Goal: Transaction & Acquisition: Purchase product/service

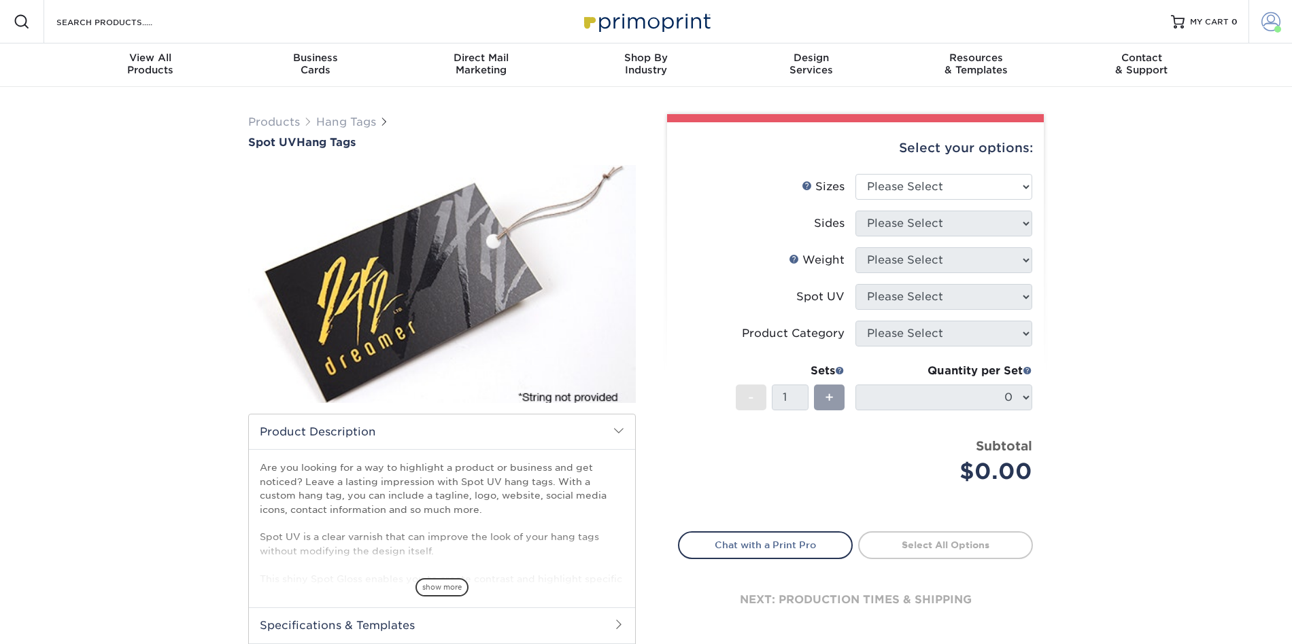
click at [1264, 25] on span at bounding box center [1270, 21] width 19 height 19
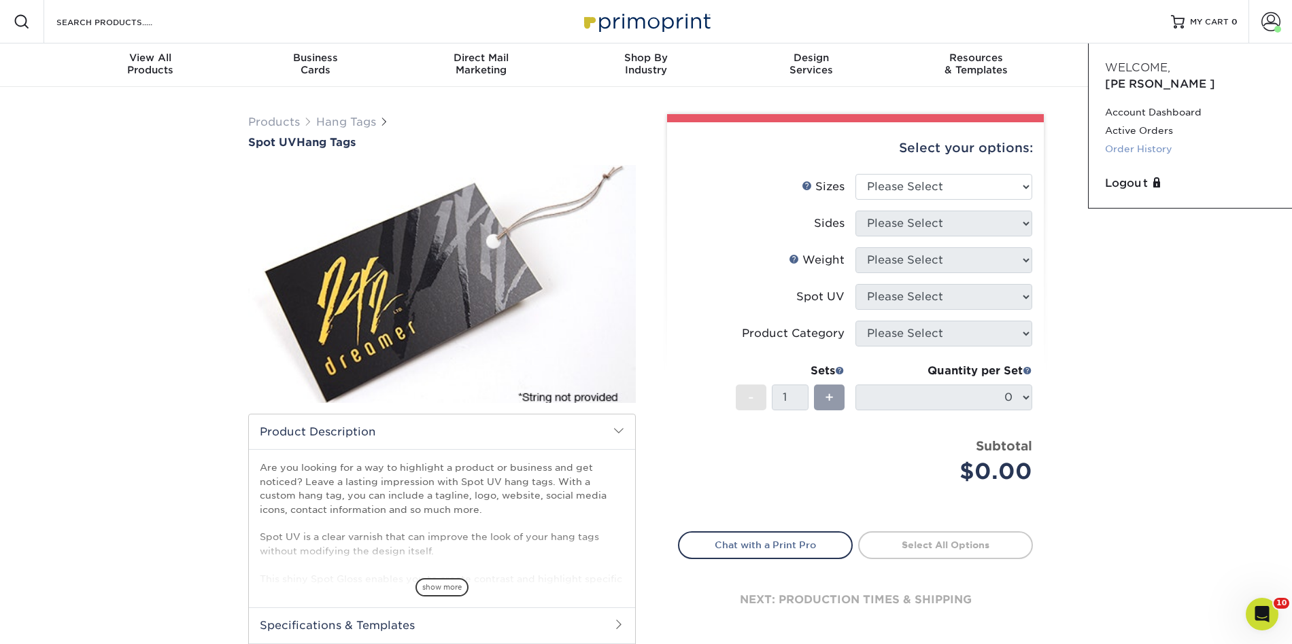
click at [1145, 140] on link "Order History" at bounding box center [1190, 149] width 171 height 18
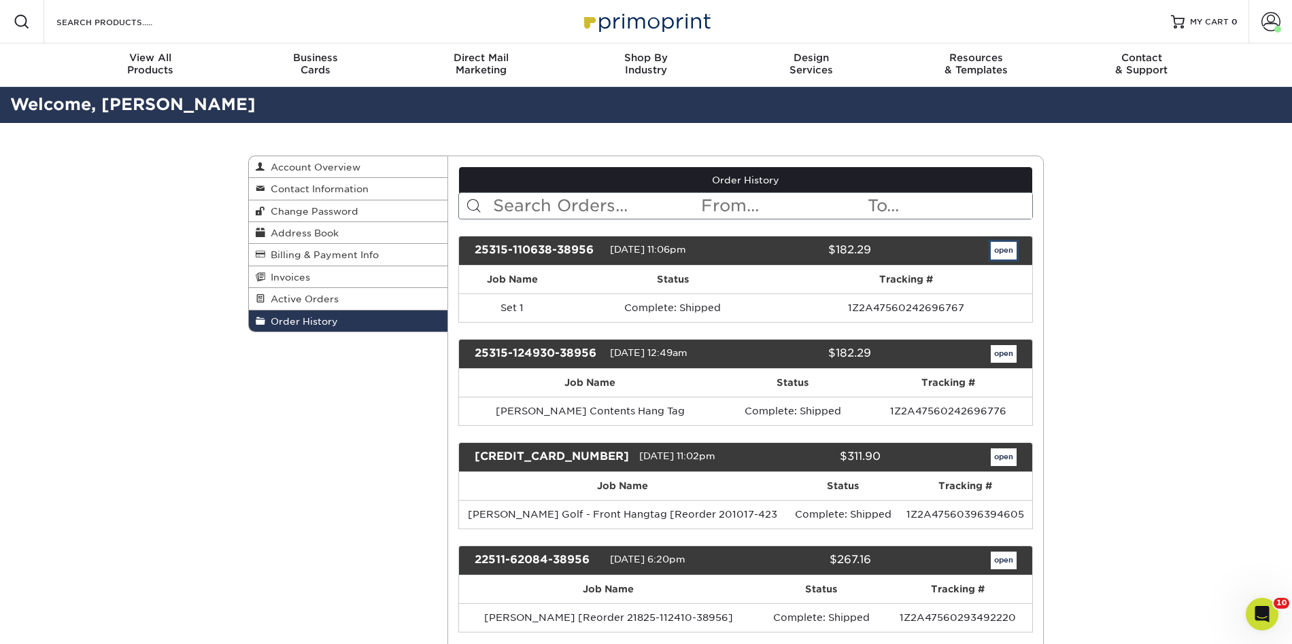
click at [1006, 248] on link "open" at bounding box center [1003, 251] width 26 height 18
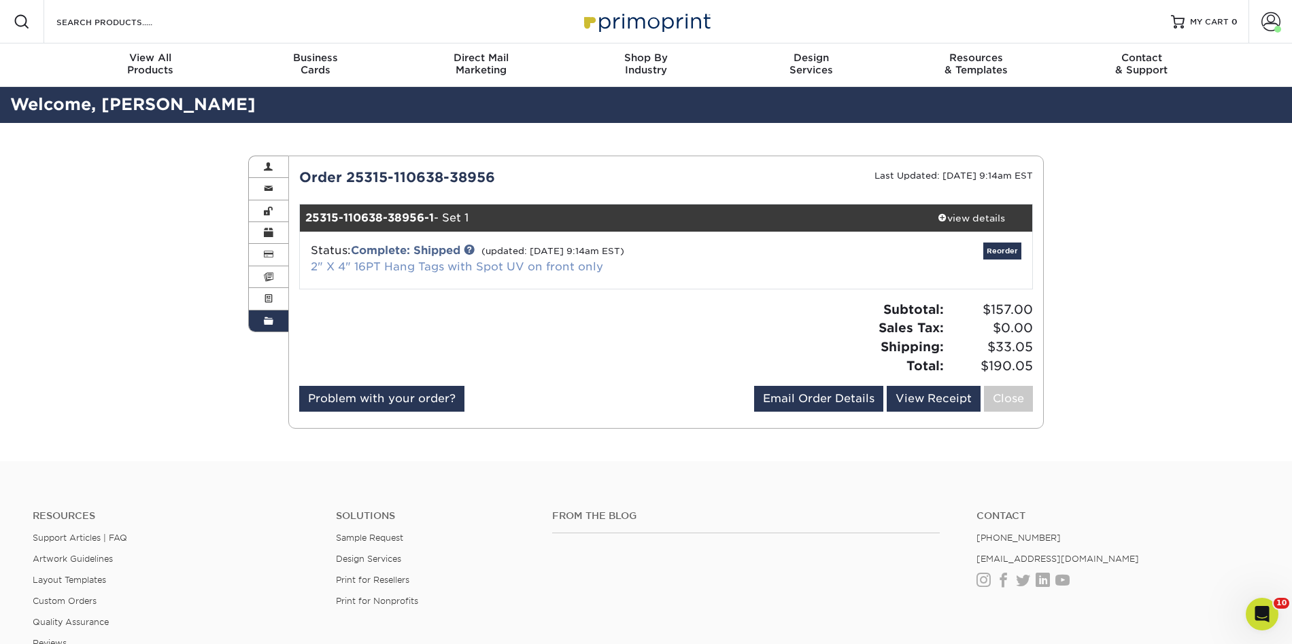
click at [313, 265] on link "2" X 4" 16PT Hang Tags with Spot UV on front only" at bounding box center [457, 266] width 292 height 13
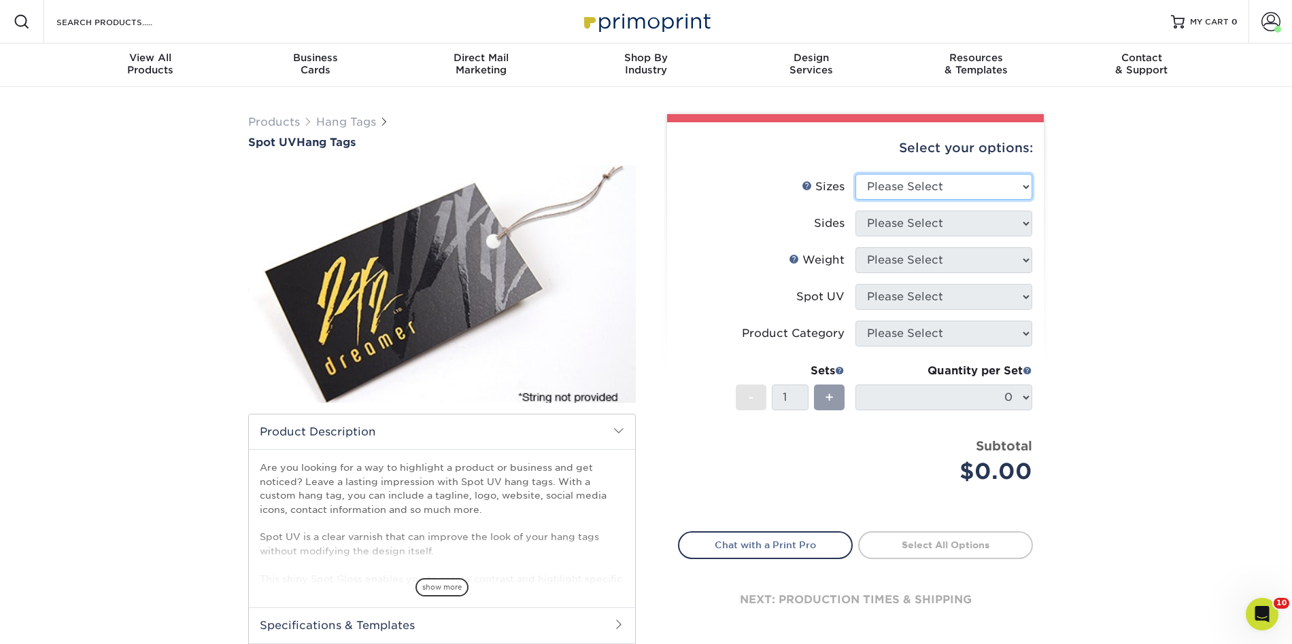
click at [948, 181] on select "Please Select 1.5" x 3.5" 1.75" x 3.5" 2" x 2" 2" x 3.5" 2" x 4" 2" x 6" 2.5" x…" at bounding box center [943, 187] width 177 height 26
select select "2.00x4.00"
click at [855, 174] on select "Please Select 1.5" x 3.5" 1.75" x 3.5" 2" x 2" 2" x 3.5" 2" x 4" 2" x 6" 2.5" x…" at bounding box center [943, 187] width 177 height 26
click at [948, 219] on select "Please Select Print Both Sides Print Front Only" at bounding box center [943, 224] width 177 height 26
select select "13abbda7-1d64-4f25-8bb2-c179b224825d"
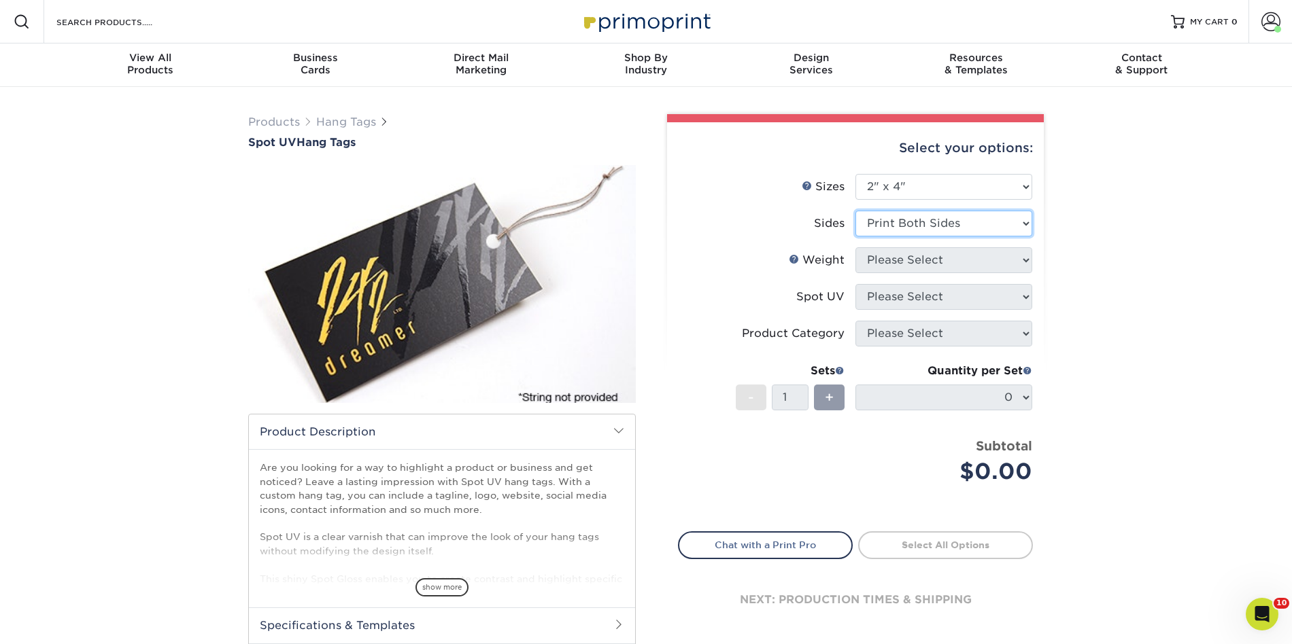
click at [855, 211] on select "Please Select Print Both Sides Print Front Only" at bounding box center [943, 224] width 177 height 26
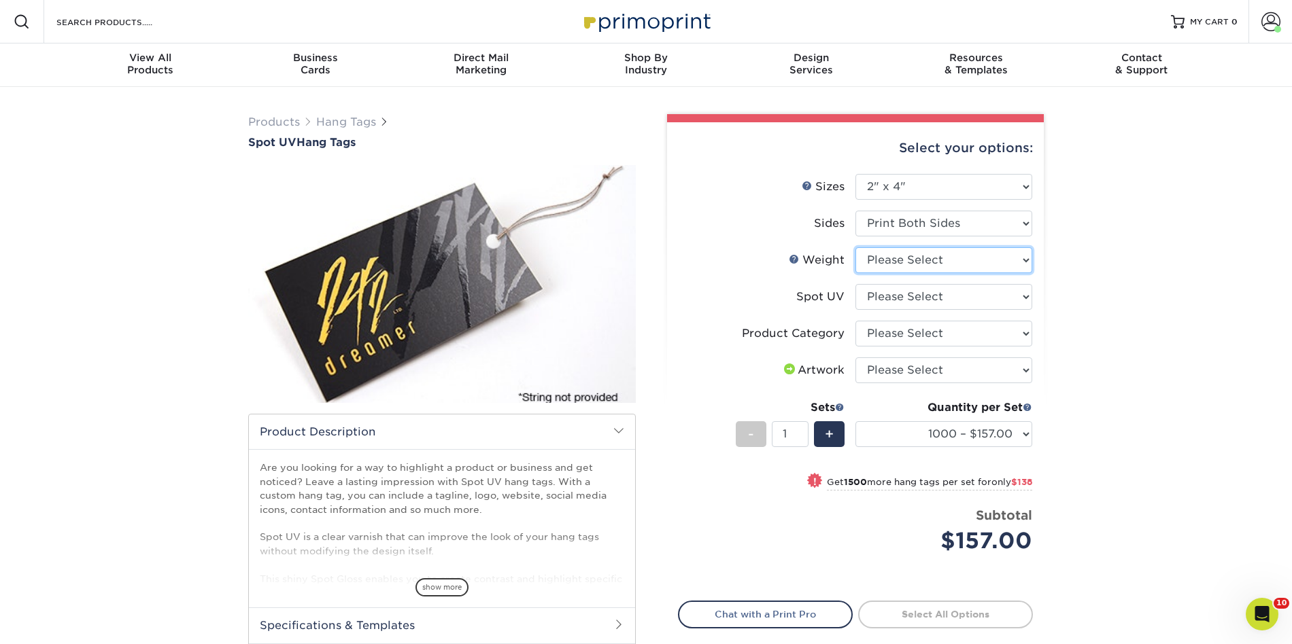
click at [948, 261] on select "Please Select 16PT" at bounding box center [943, 260] width 177 height 26
select select "16PT"
click at [855, 247] on select "Please Select 16PT" at bounding box center [943, 260] width 177 height 26
click at [942, 300] on select "Please Select Front Only" at bounding box center [943, 297] width 177 height 26
select select "1"
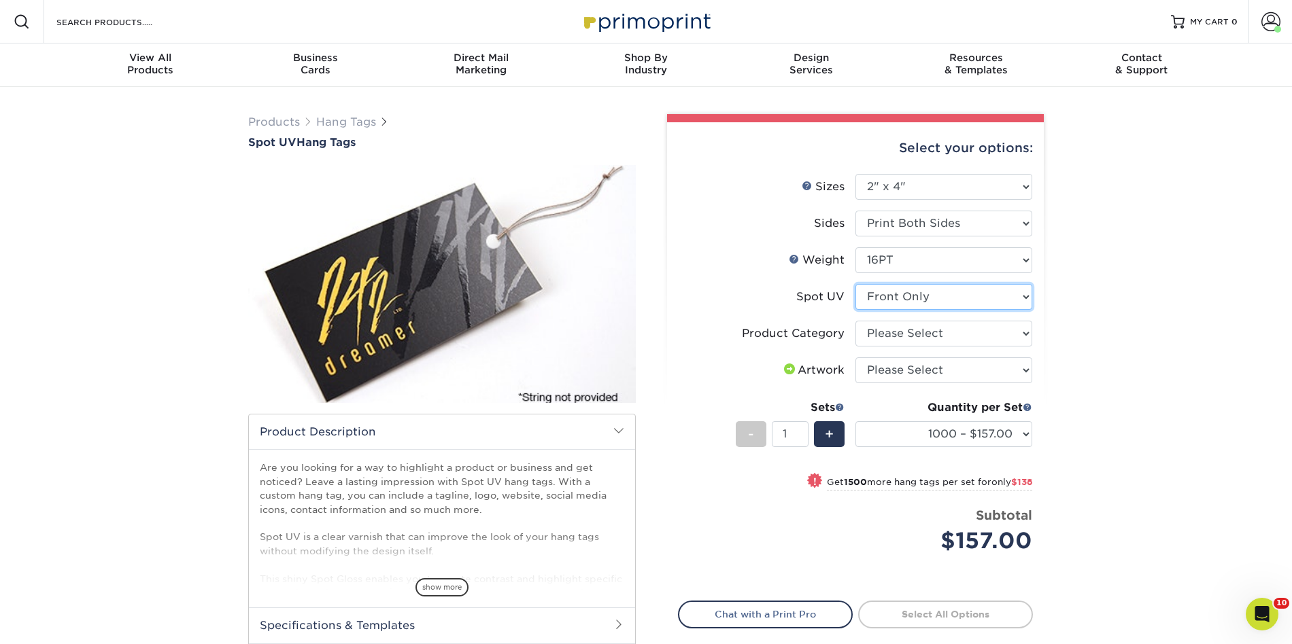
click at [855, 284] on select "Please Select Front Only" at bounding box center [943, 297] width 177 height 26
click at [939, 329] on select "Please Select Hang Tags" at bounding box center [943, 334] width 177 height 26
select select "428aa75b-4ae7-4398-9e0a-74f4b33909ed"
click at [855, 321] on select "Please Select Hang Tags" at bounding box center [943, 334] width 177 height 26
click at [932, 372] on select "Please Select I will upload files I need a design - $75" at bounding box center [943, 371] width 177 height 26
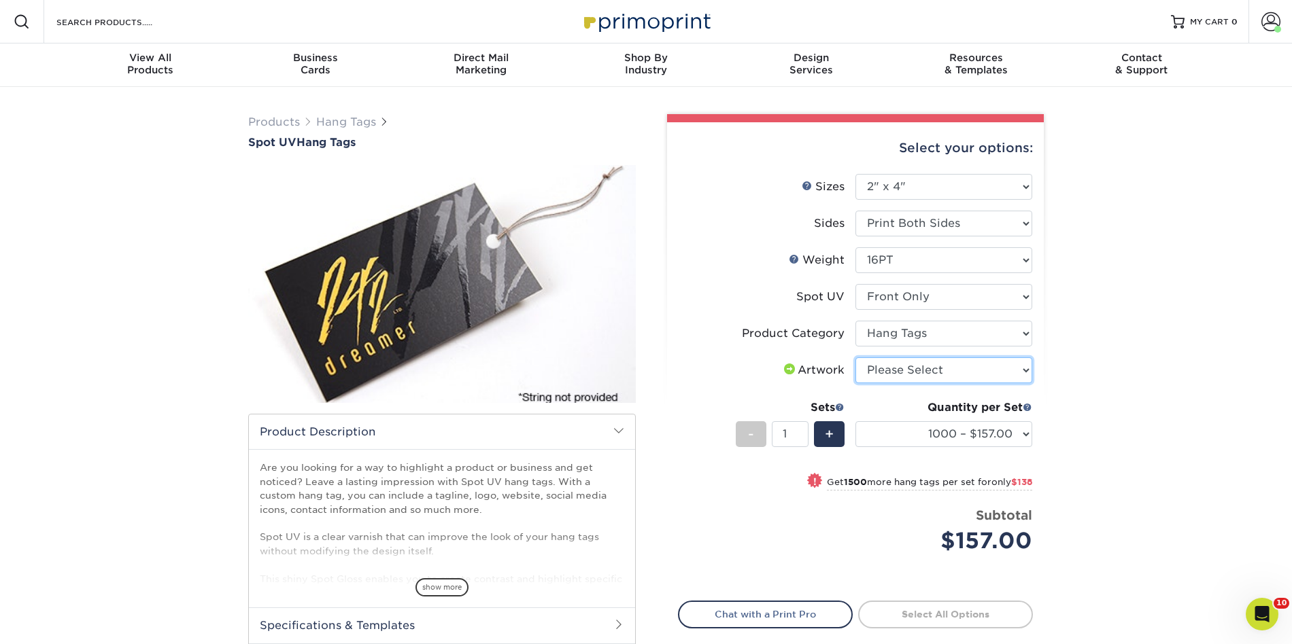
select select "upload"
click at [855, 358] on select "Please Select I will upload files I need a design - $75" at bounding box center [943, 371] width 177 height 26
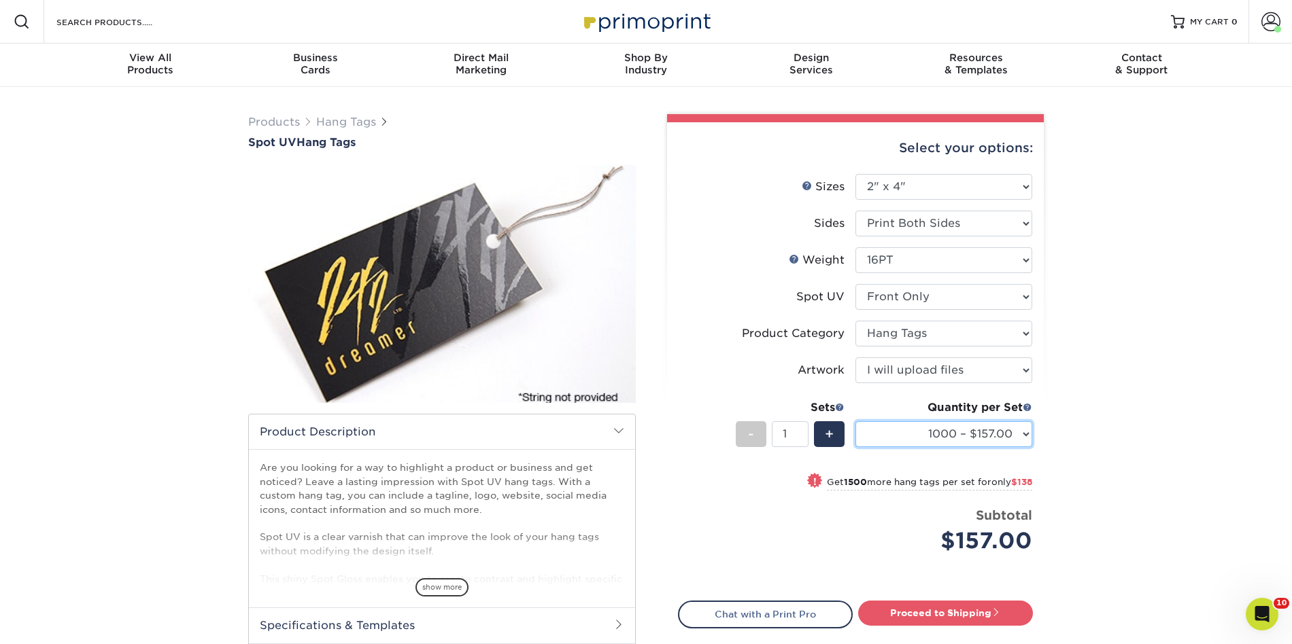
click at [959, 435] on select "1000 – $157.00 2500 – $295.00 5000 – $437.00 10000 – $842.00 15000 – $1083.00 2…" at bounding box center [943, 434] width 177 height 26
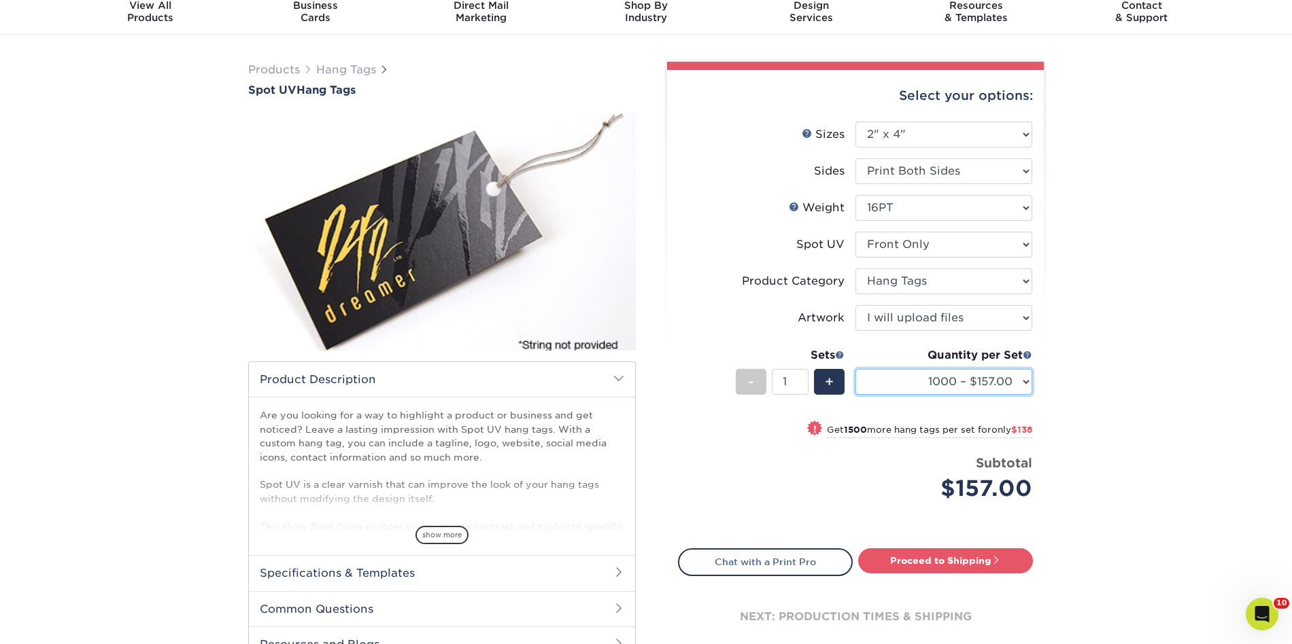
scroll to position [53, 0]
click at [954, 562] on link "Proceed to Shipping" at bounding box center [945, 560] width 175 height 24
type input "Set 1"
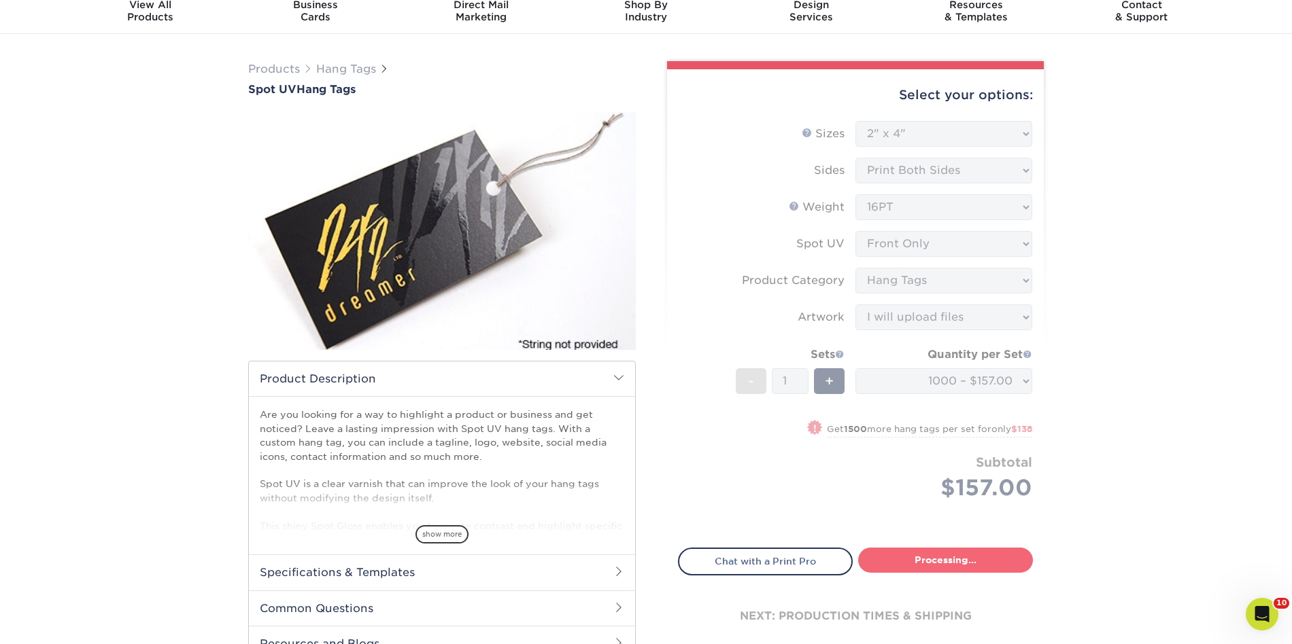
select select "b860b0a1-aa4e-49c4-a85f-35f0f8a6cf70"
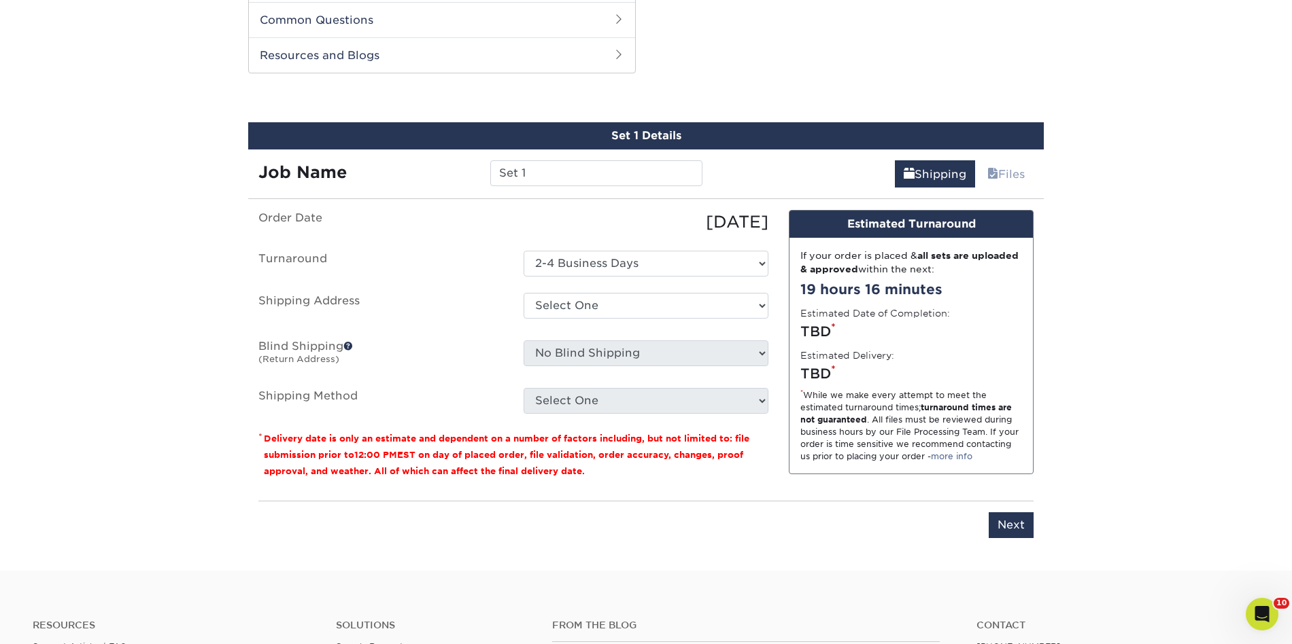
scroll to position [649, 0]
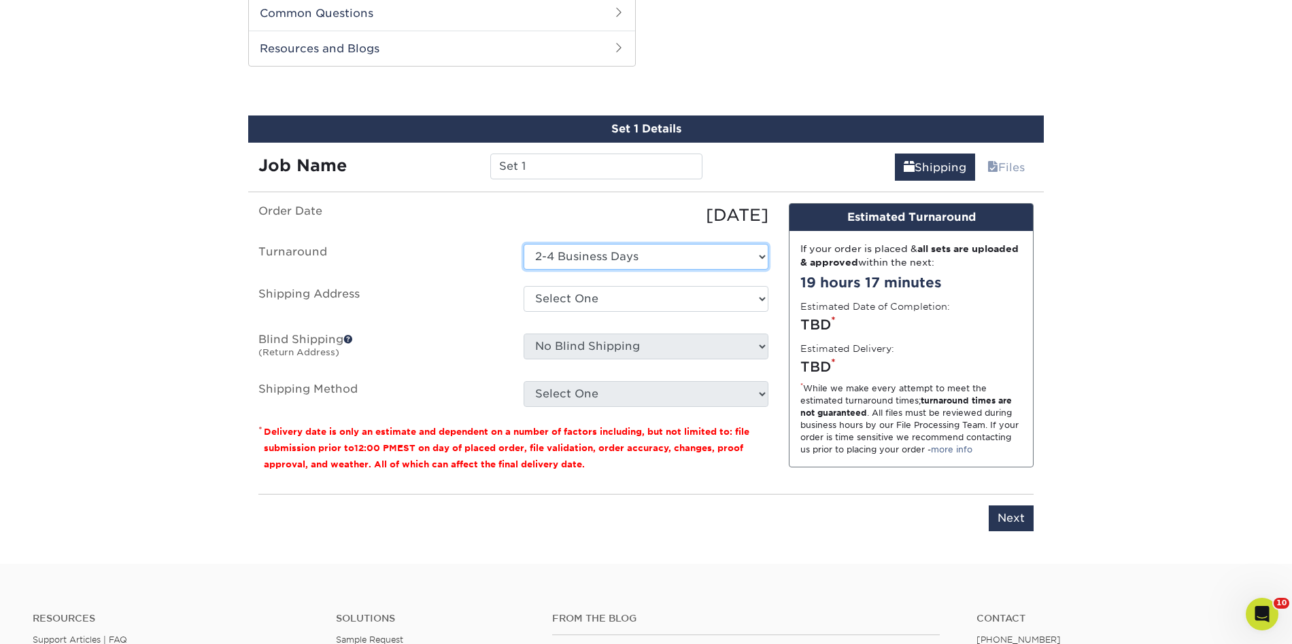
click at [735, 258] on select "Select One 2-4 Business Days" at bounding box center [645, 257] width 245 height 26
click at [523, 244] on select "Select One 2-4 Business Days" at bounding box center [645, 257] width 245 height 26
click at [728, 301] on select "Select One Emily Farrell + Add New Address" at bounding box center [645, 299] width 245 height 26
select select "198049"
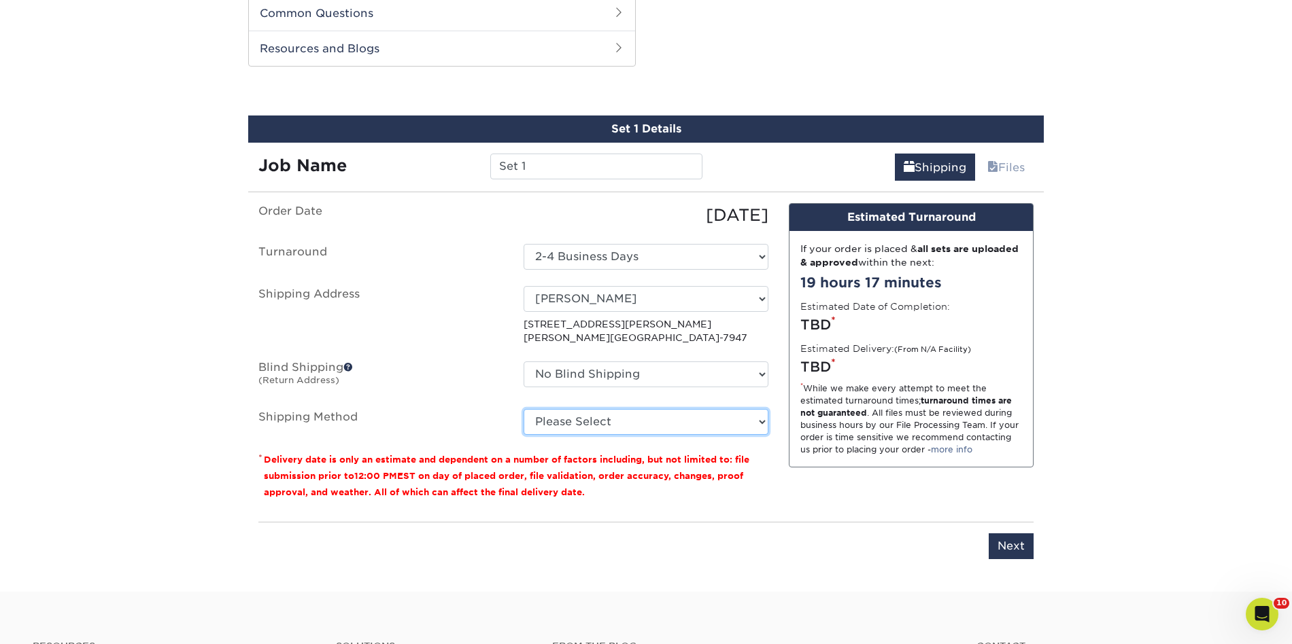
click at [706, 425] on select "Please Select UPS Ground (+$19.97) UPS 3 Day Select (+$24.76) UPS 2nd Day Air (…" at bounding box center [645, 422] width 245 height 26
select select "01"
click at [523, 409] on select "Please Select UPS Ground (+$19.97) UPS 3 Day Select (+$24.76) UPS 2nd Day Air (…" at bounding box center [645, 422] width 245 height 26
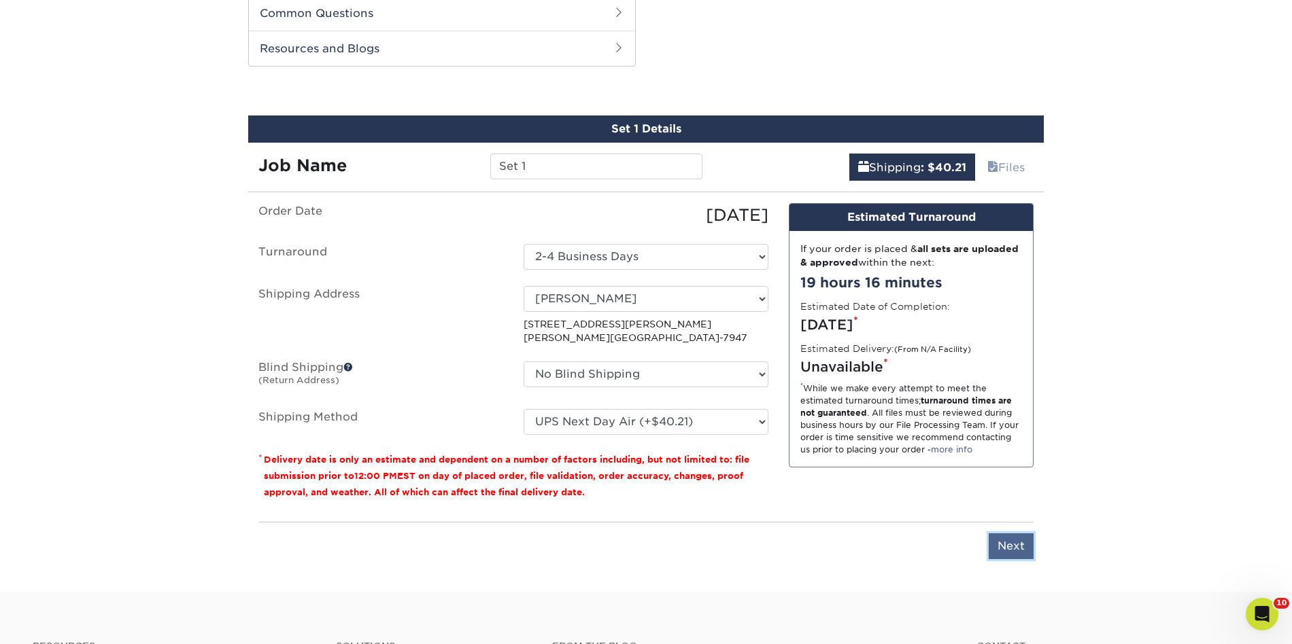
click at [1010, 547] on input "Next" at bounding box center [1010, 547] width 45 height 26
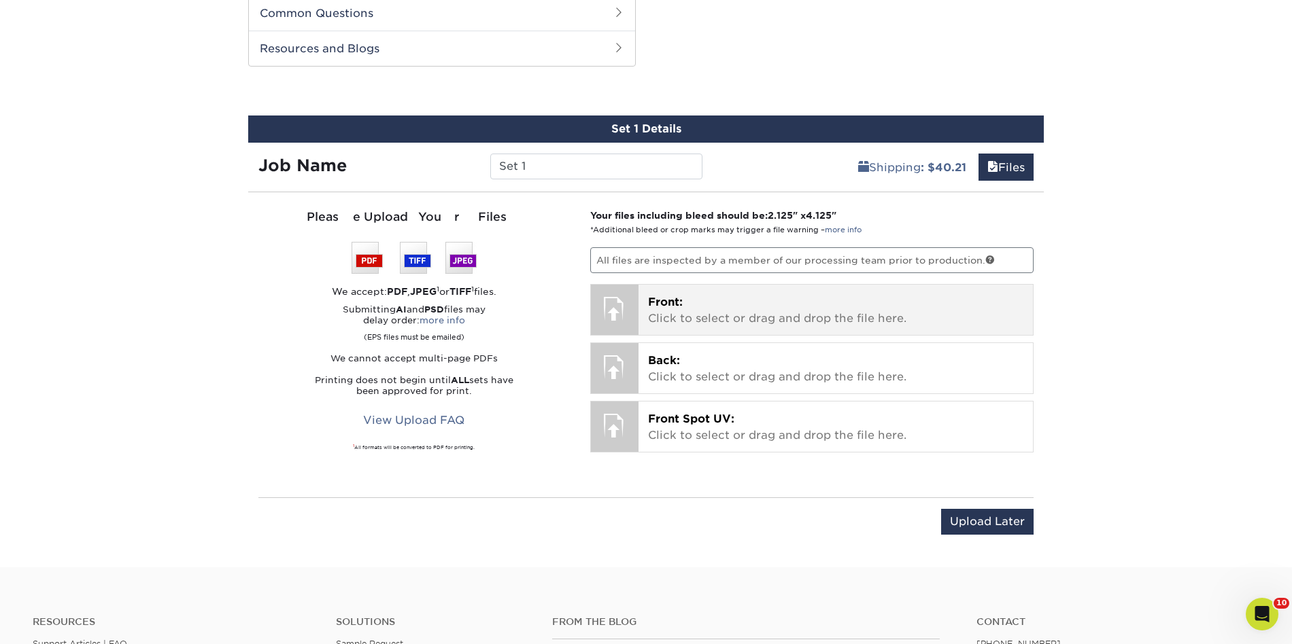
click at [749, 303] on p "Front: Click to select or drag and drop the file here." at bounding box center [836, 310] width 376 height 33
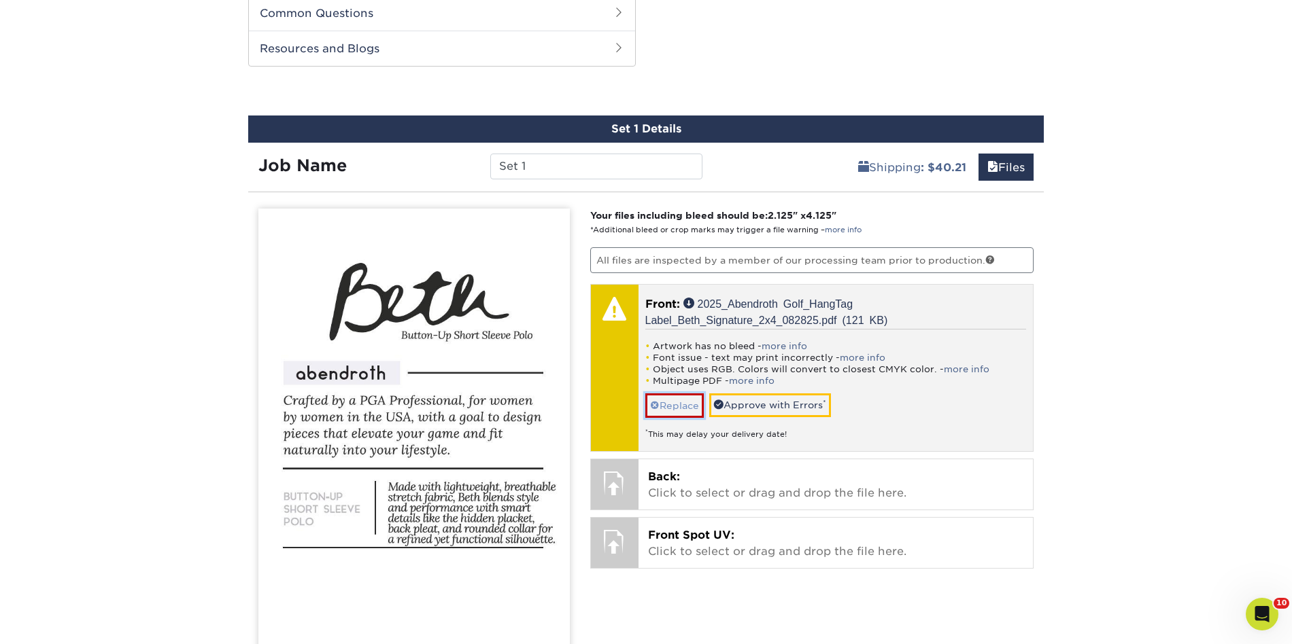
click at [675, 406] on link "Replace" at bounding box center [674, 406] width 58 height 24
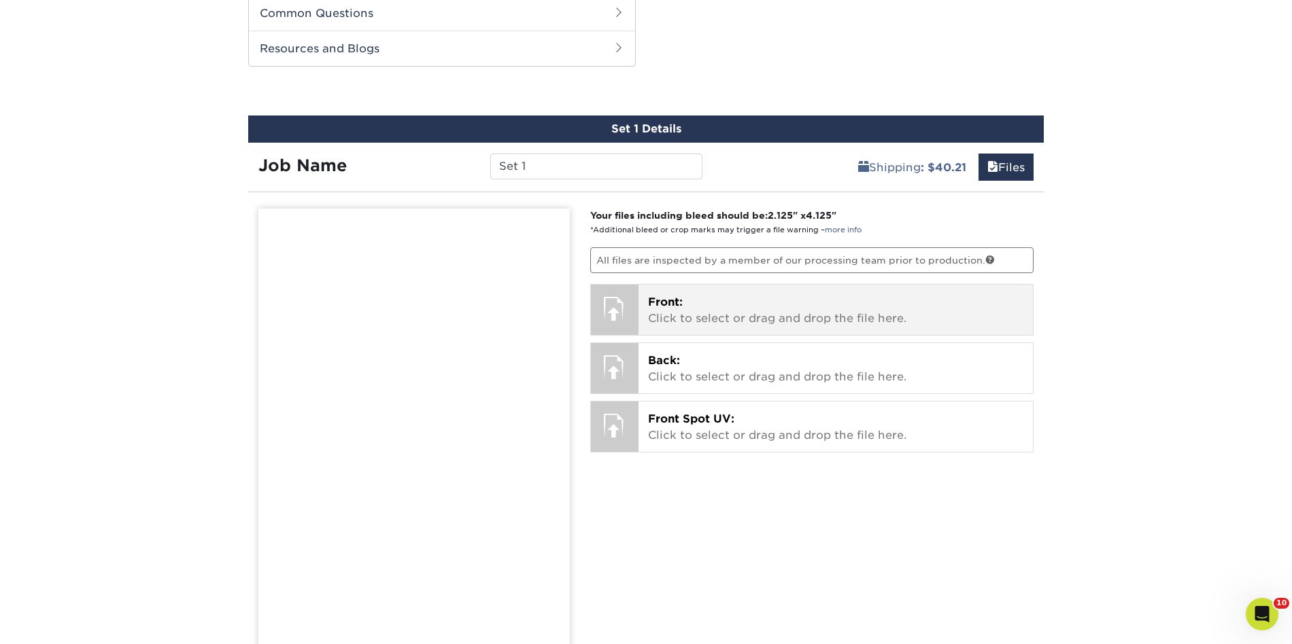
click at [648, 326] on p "Front: Click to select or drag and drop the file here." at bounding box center [836, 310] width 376 height 33
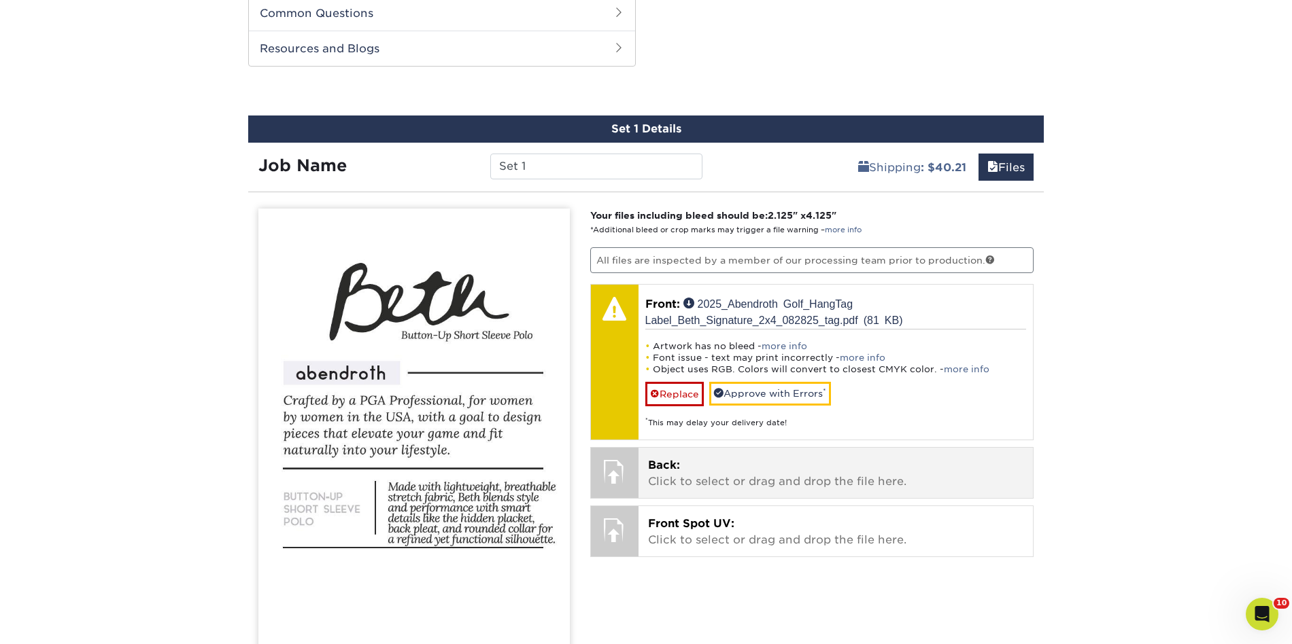
click at [696, 477] on p "Back: Click to select or drag and drop the file here." at bounding box center [836, 474] width 376 height 33
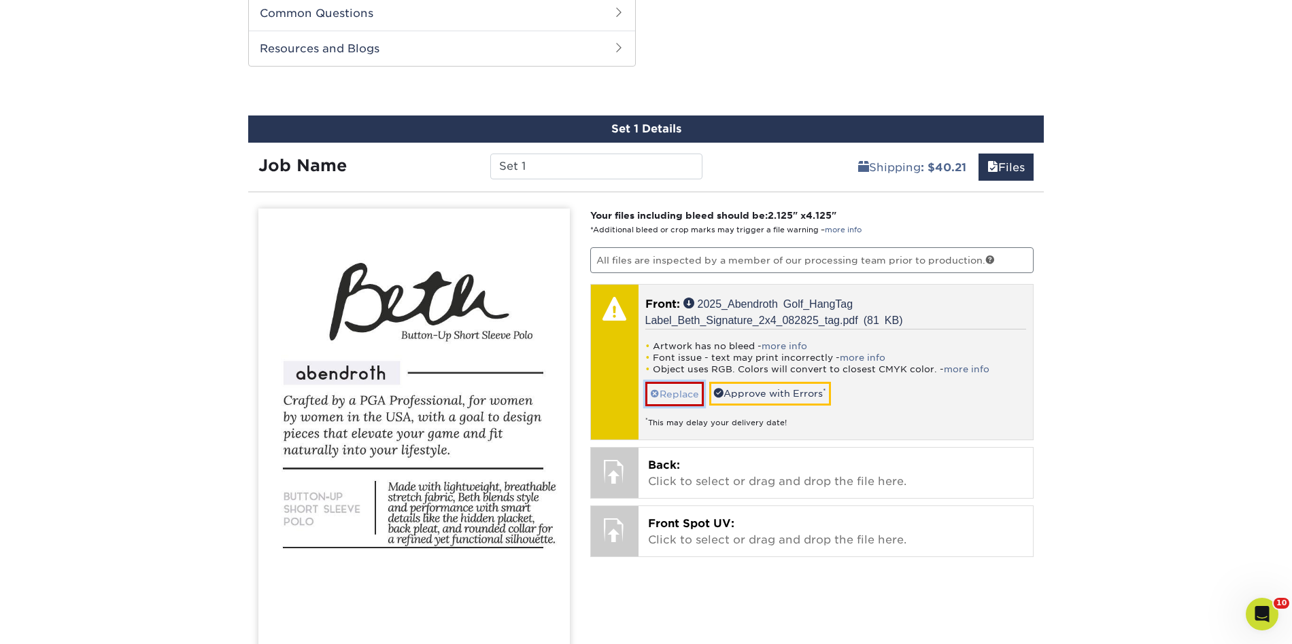
click at [673, 394] on link "Replace" at bounding box center [674, 394] width 58 height 24
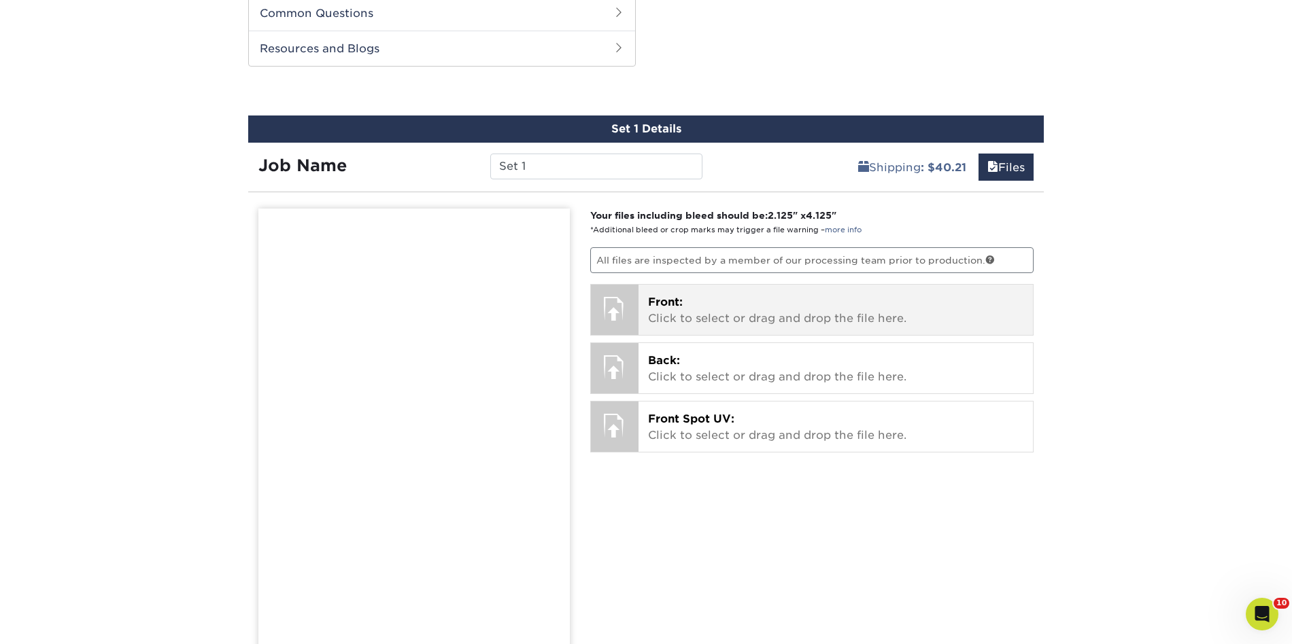
click at [640, 317] on div "Front: Click to select or drag and drop the file here. Choose file 2025_Abendro…" at bounding box center [835, 310] width 395 height 50
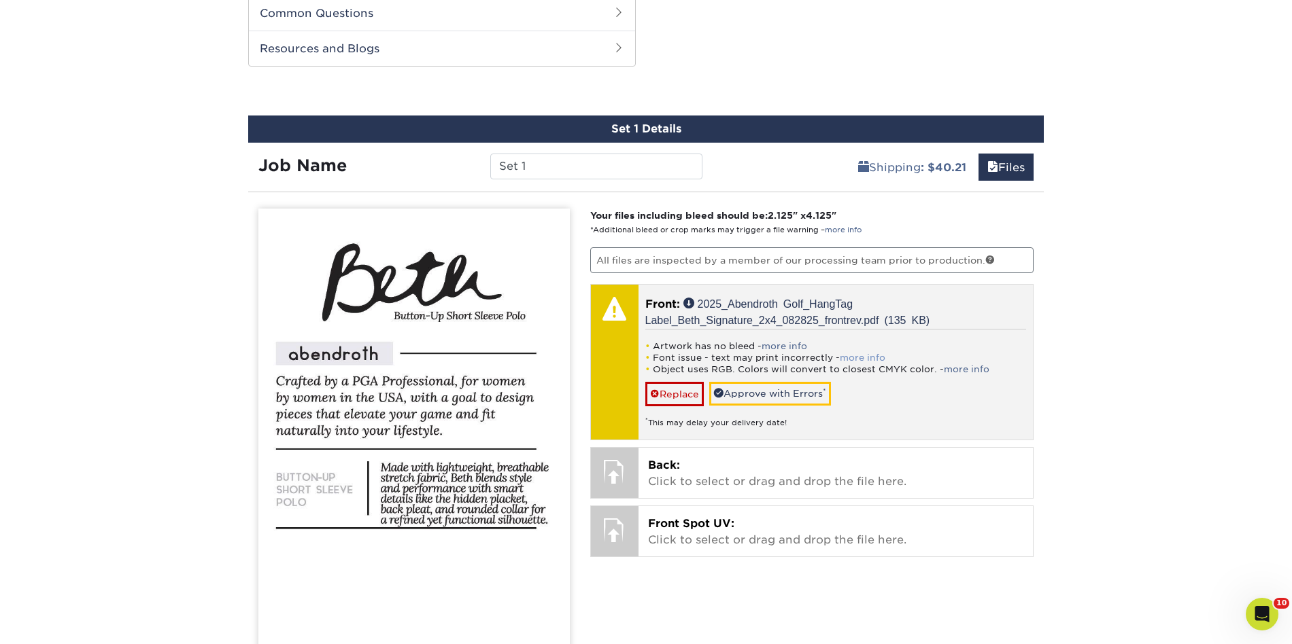
click at [850, 357] on link "more info" at bounding box center [863, 358] width 46 height 10
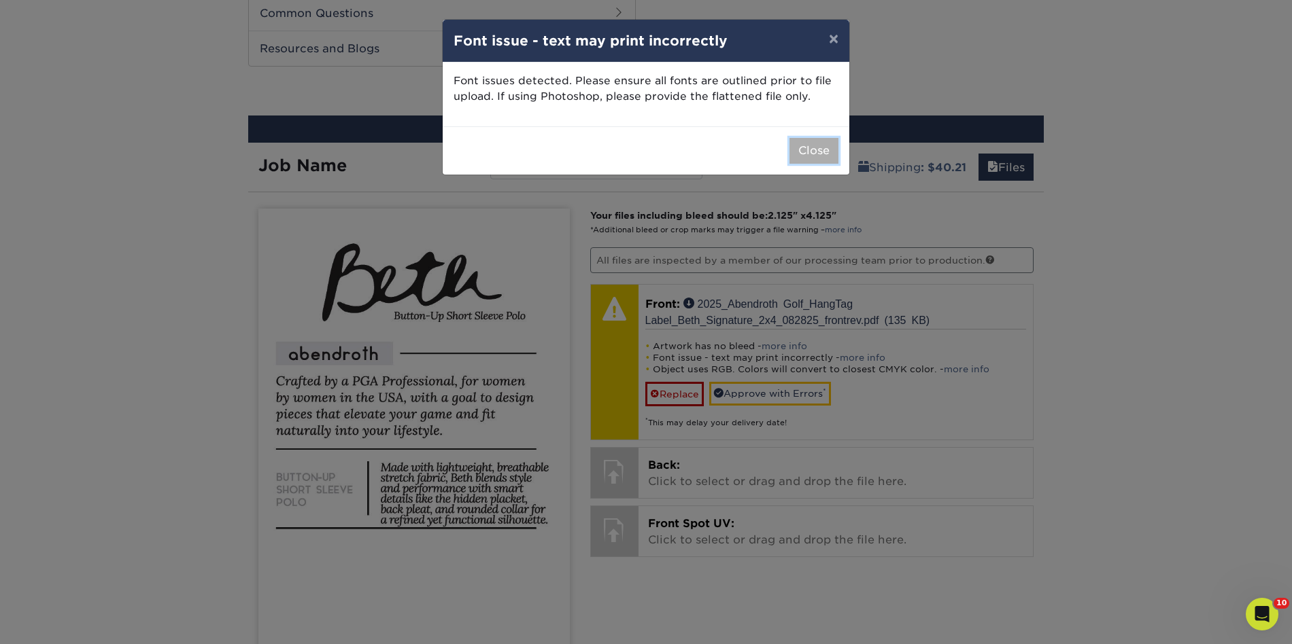
click at [805, 154] on button "Close" at bounding box center [813, 151] width 49 height 26
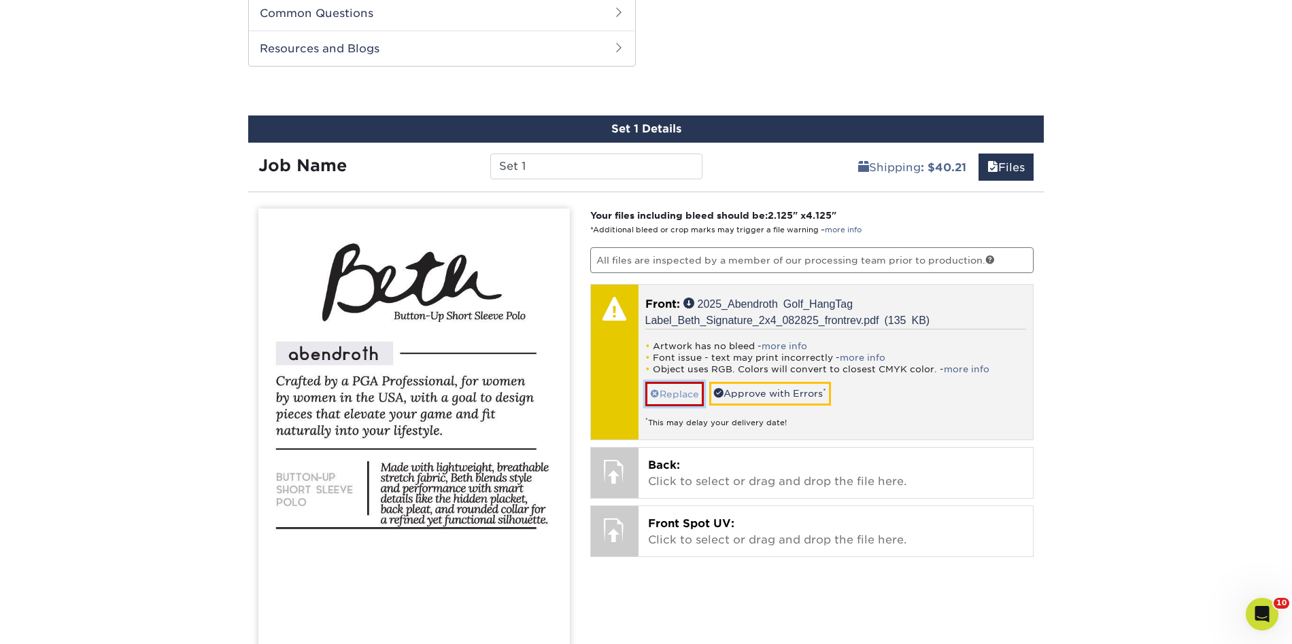
click at [697, 394] on link "Replace" at bounding box center [674, 394] width 58 height 24
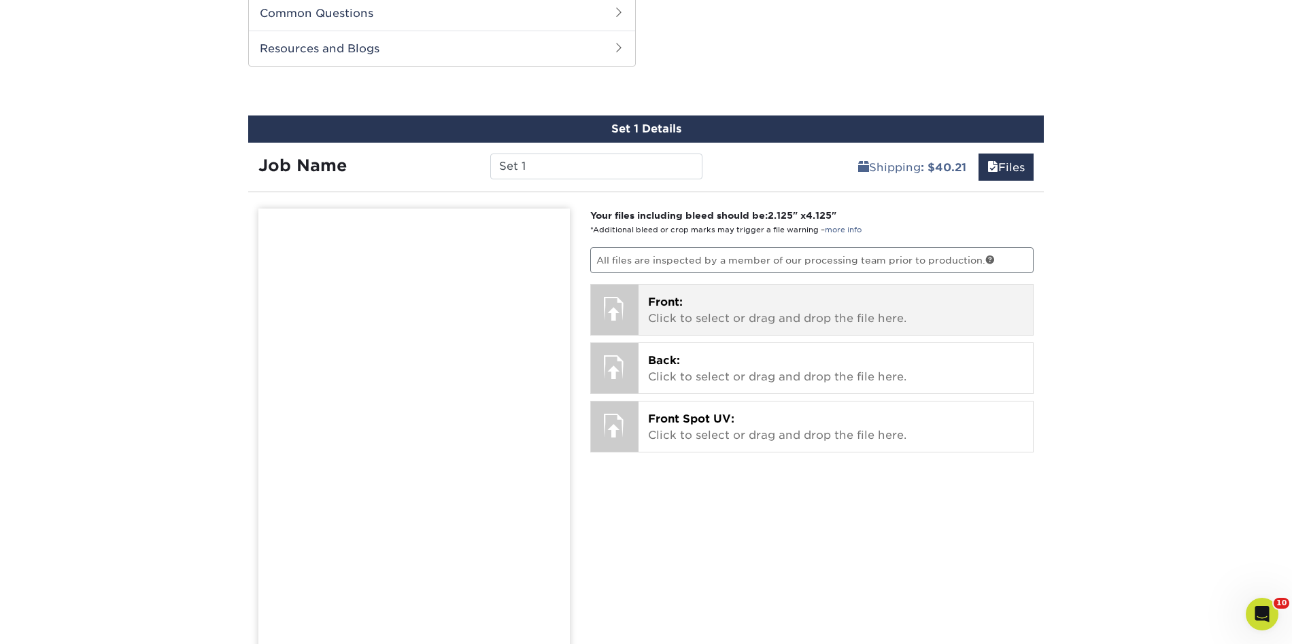
click at [641, 309] on div "Front: Click to select or drag and drop the file here. Choose file 2025_Abendro…" at bounding box center [835, 310] width 395 height 50
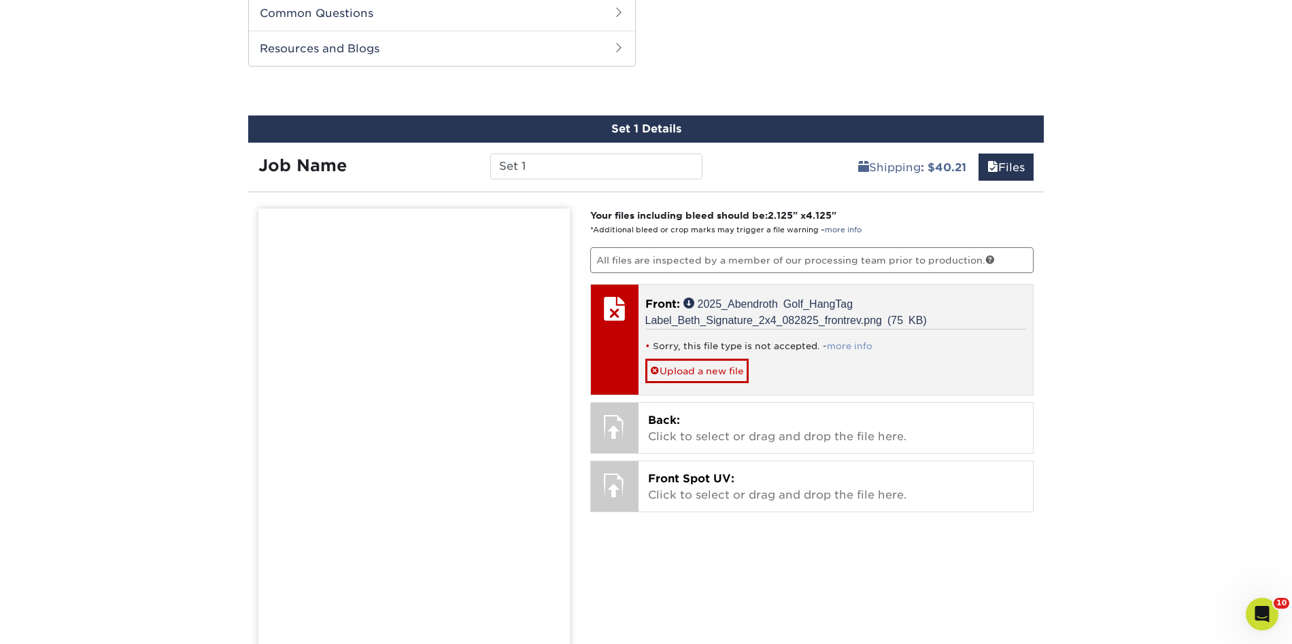
click at [859, 345] on link "more info" at bounding box center [850, 346] width 46 height 10
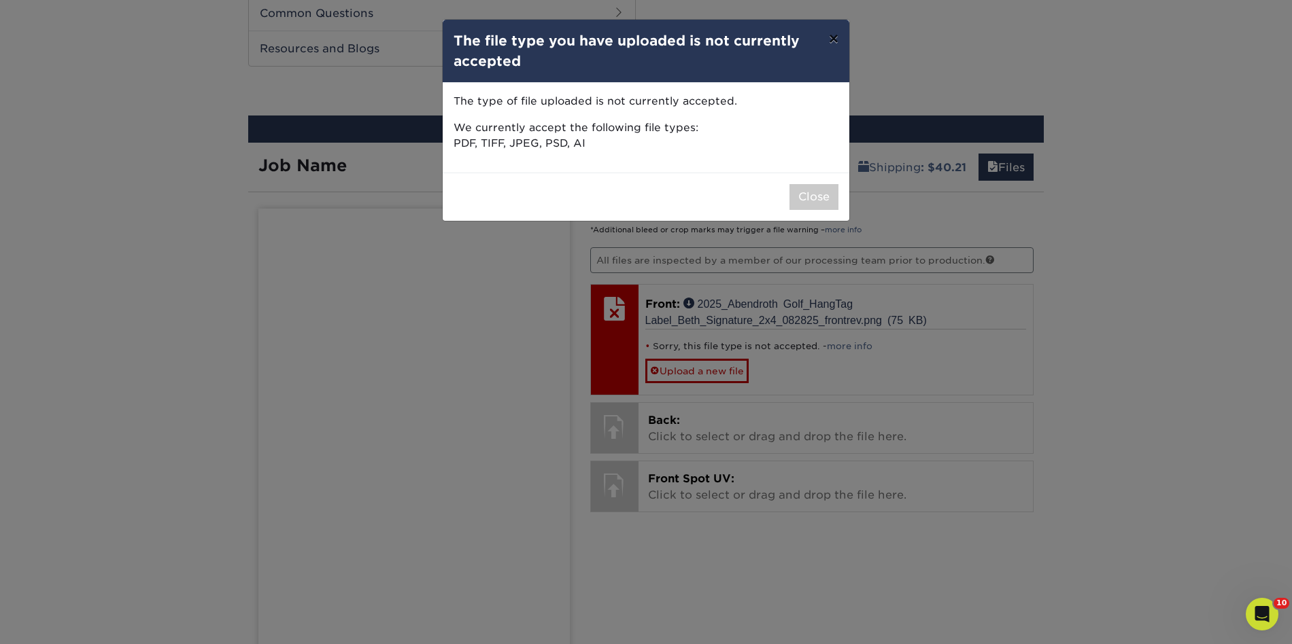
click at [831, 39] on button "×" at bounding box center [833, 39] width 31 height 38
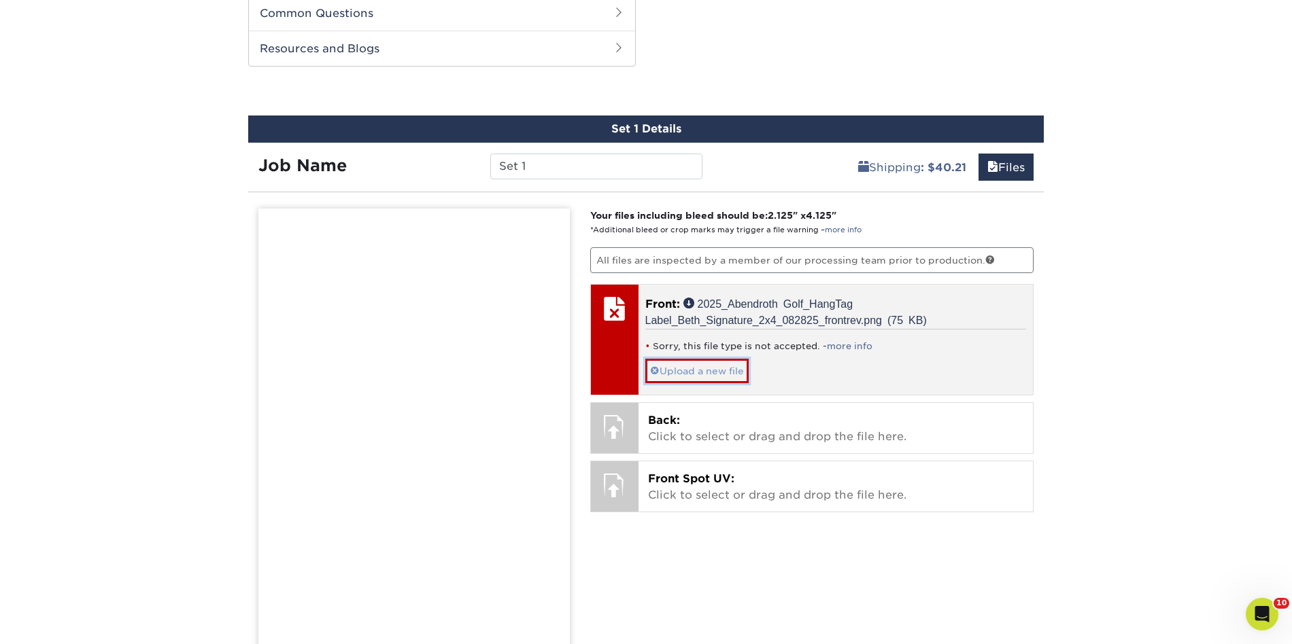
click at [691, 370] on link "Upload a new file" at bounding box center [696, 371] width 103 height 24
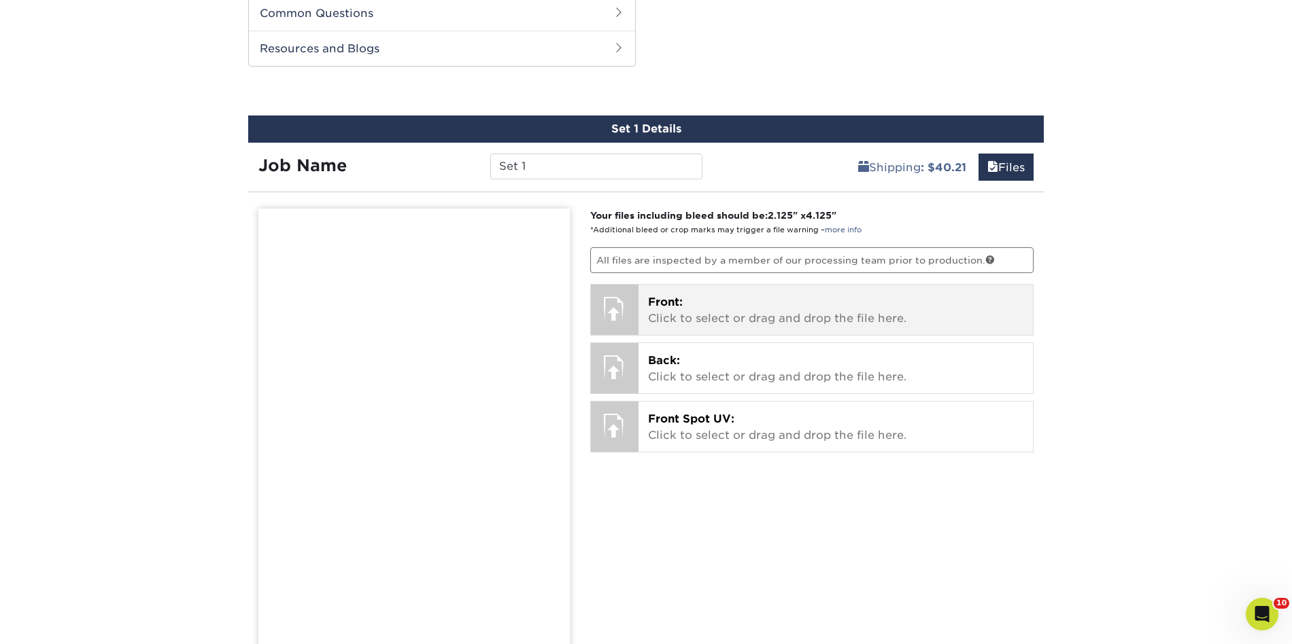
click at [620, 310] on div at bounding box center [615, 309] width 48 height 48
click at [612, 317] on div at bounding box center [615, 309] width 48 height 48
click at [717, 322] on p "Front: Click to select or drag and drop the file here." at bounding box center [836, 310] width 376 height 33
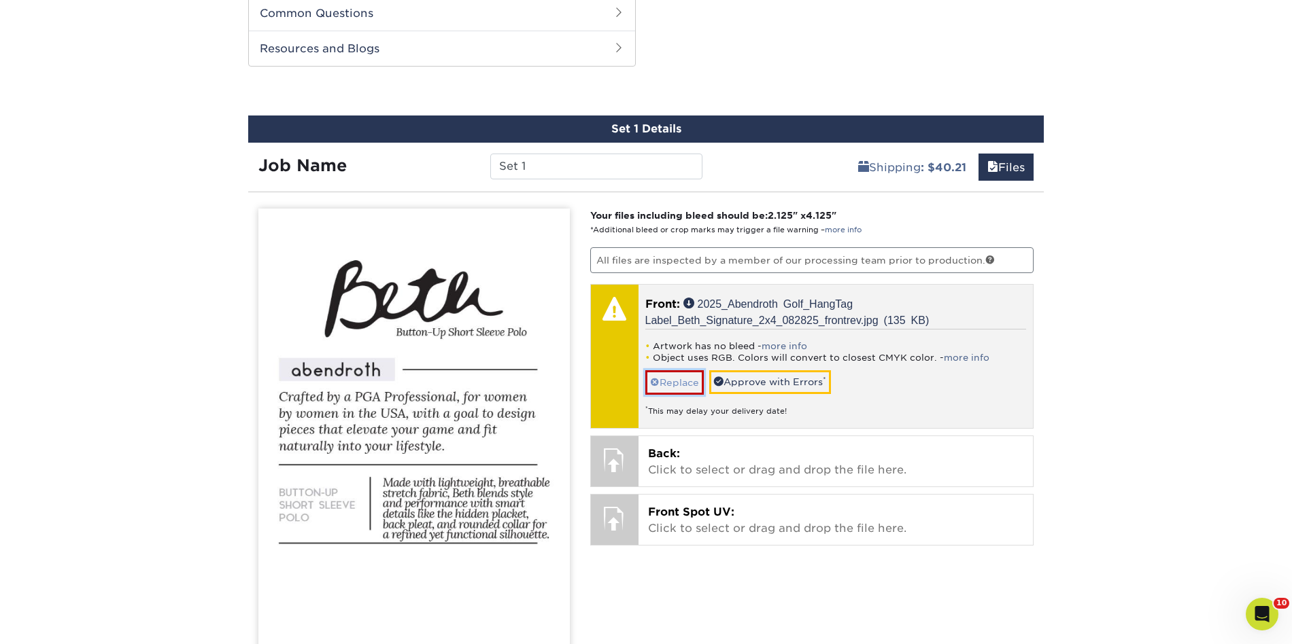
click at [678, 383] on link "Replace" at bounding box center [674, 382] width 58 height 24
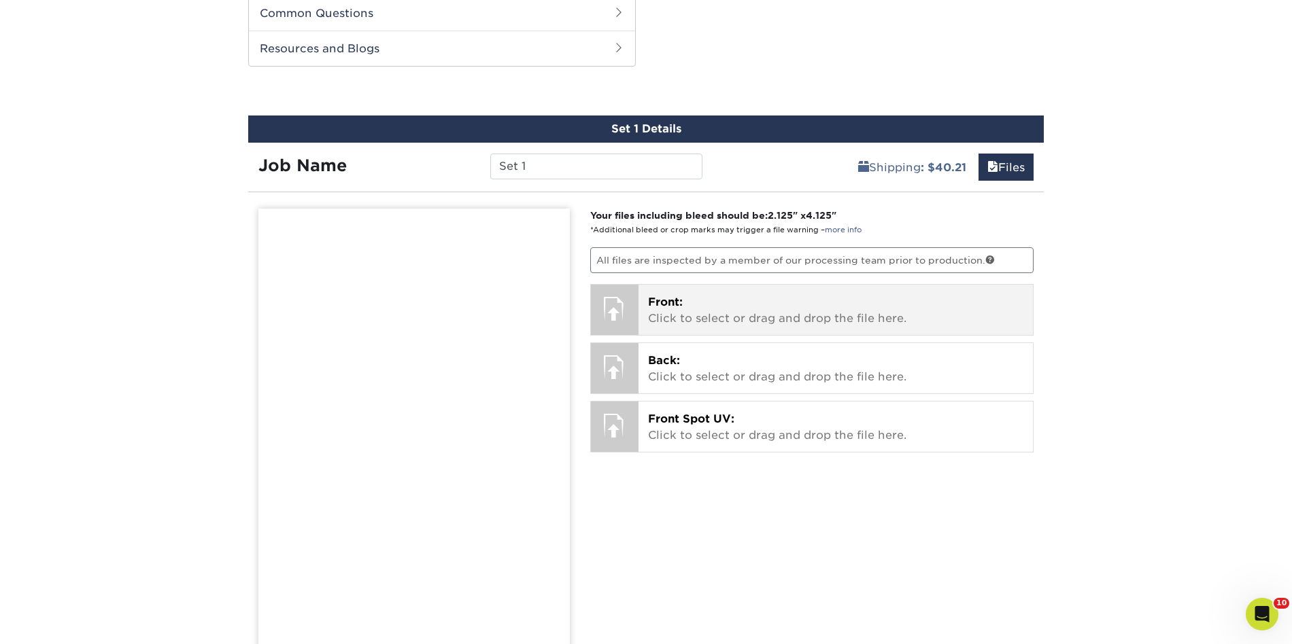
click at [625, 309] on div at bounding box center [615, 309] width 48 height 48
click at [617, 326] on div at bounding box center [615, 309] width 48 height 48
click at [686, 322] on p "Front: Click to select or drag and drop the file here." at bounding box center [836, 310] width 376 height 33
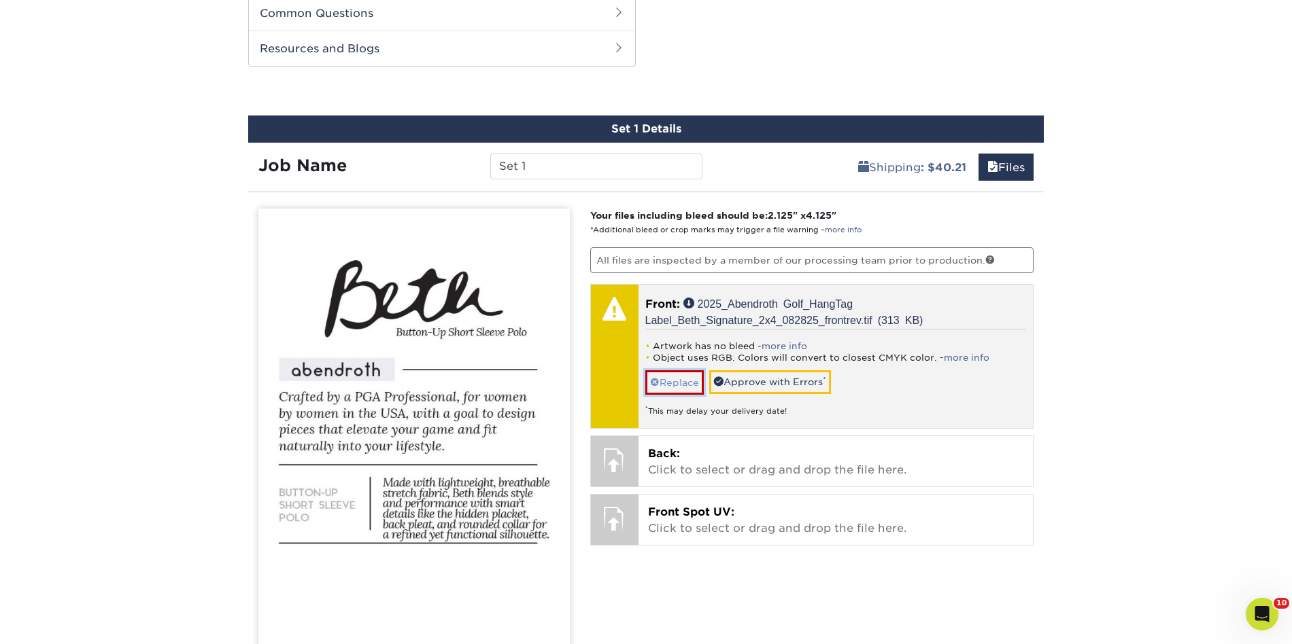
click at [680, 384] on link "Replace" at bounding box center [674, 382] width 58 height 24
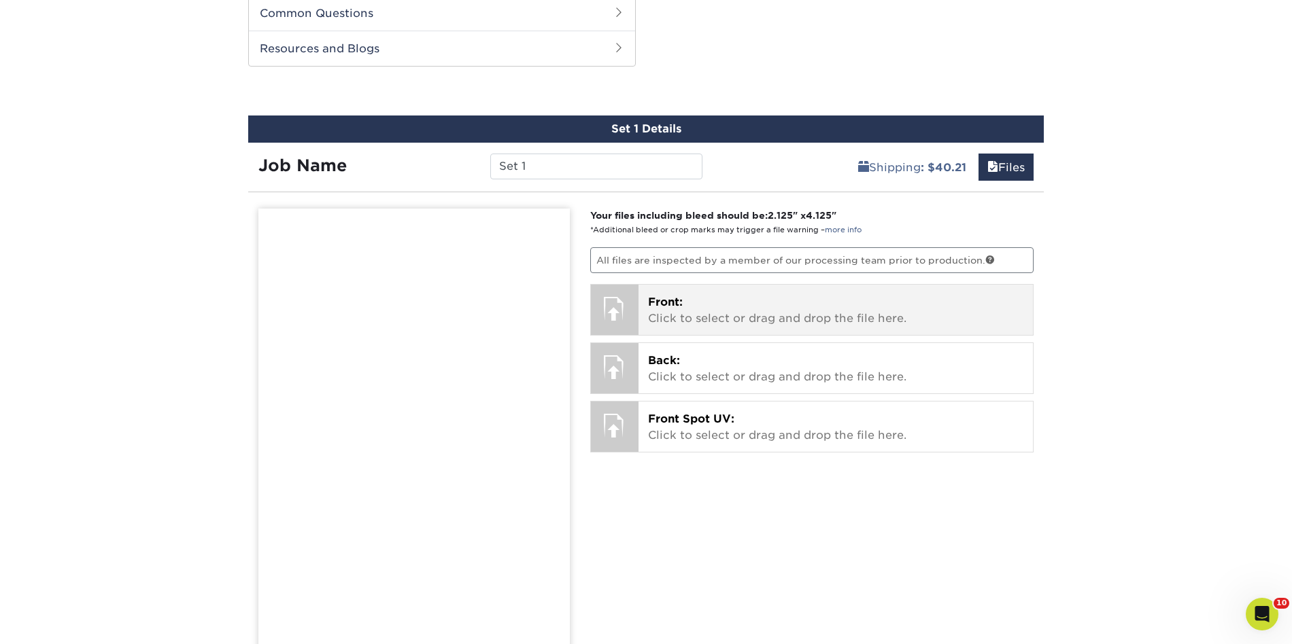
click at [610, 314] on div at bounding box center [615, 309] width 48 height 48
click at [638, 308] on div at bounding box center [615, 309] width 48 height 48
click at [686, 320] on p "Front: Click to select or drag and drop the file here." at bounding box center [836, 310] width 376 height 33
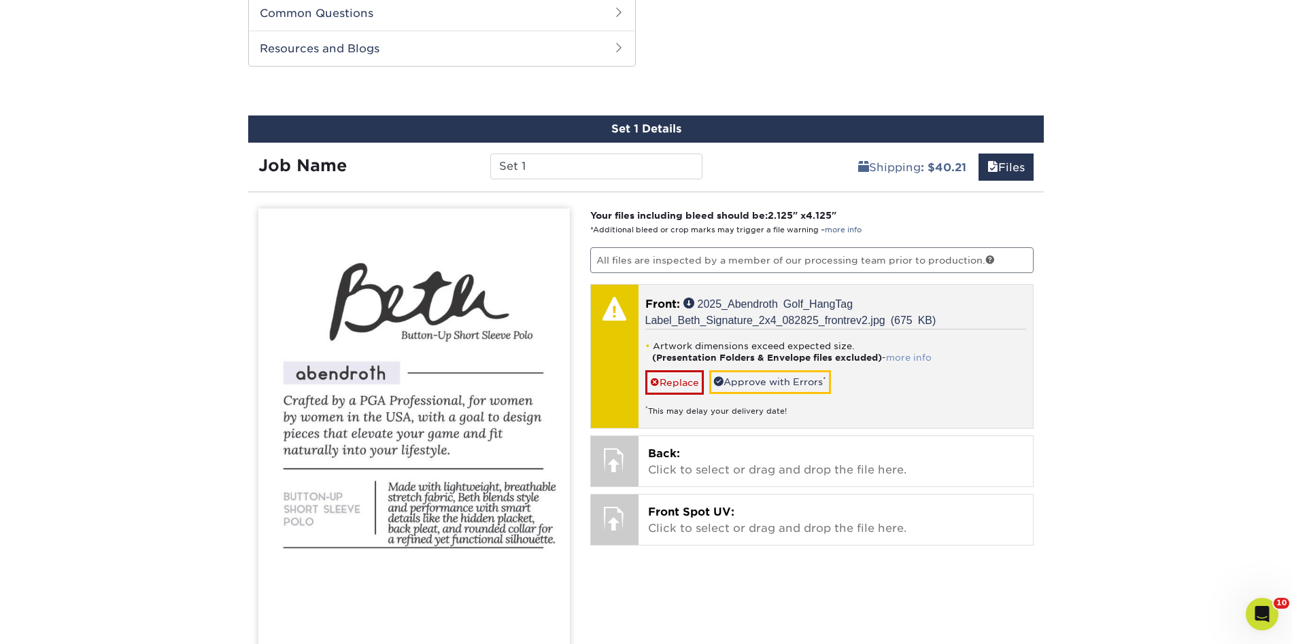
click at [911, 360] on link "more info" at bounding box center [909, 358] width 46 height 10
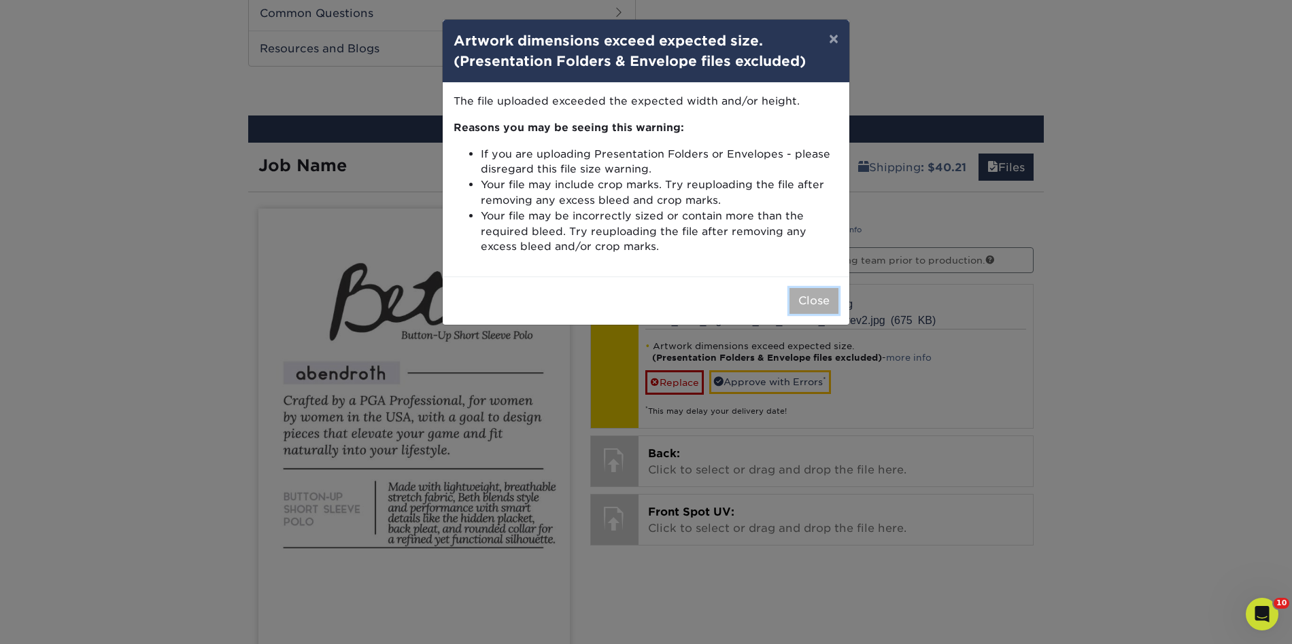
click at [814, 303] on button "Close" at bounding box center [813, 301] width 49 height 26
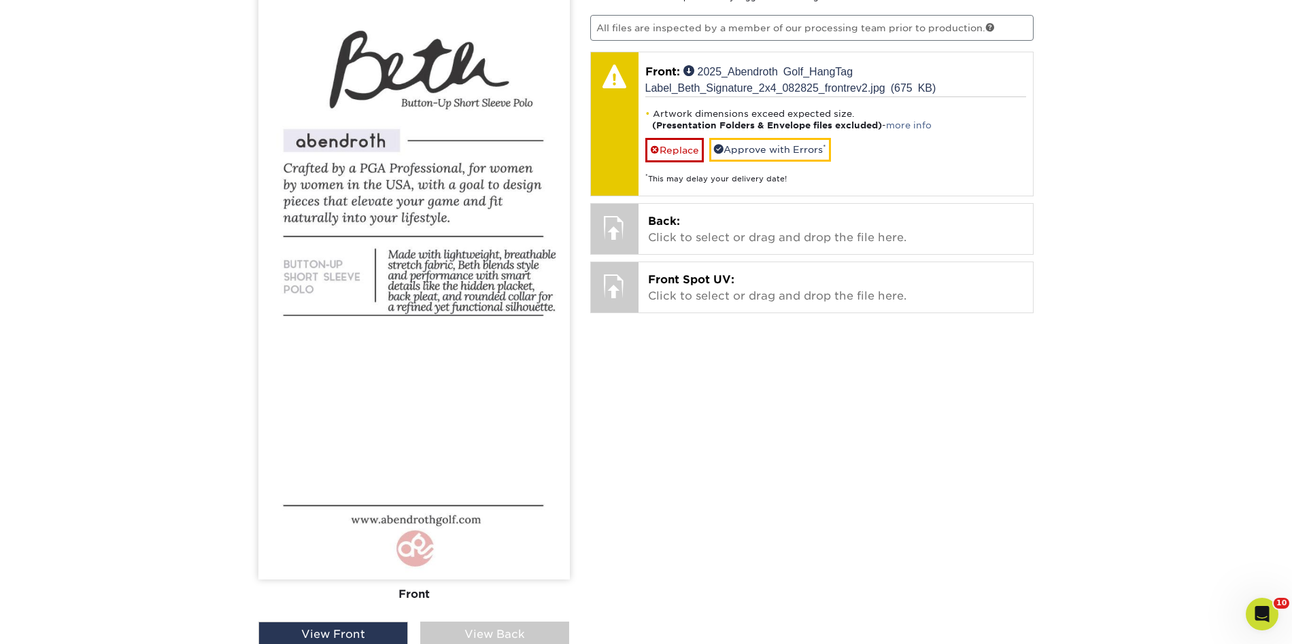
scroll to position [889, 0]
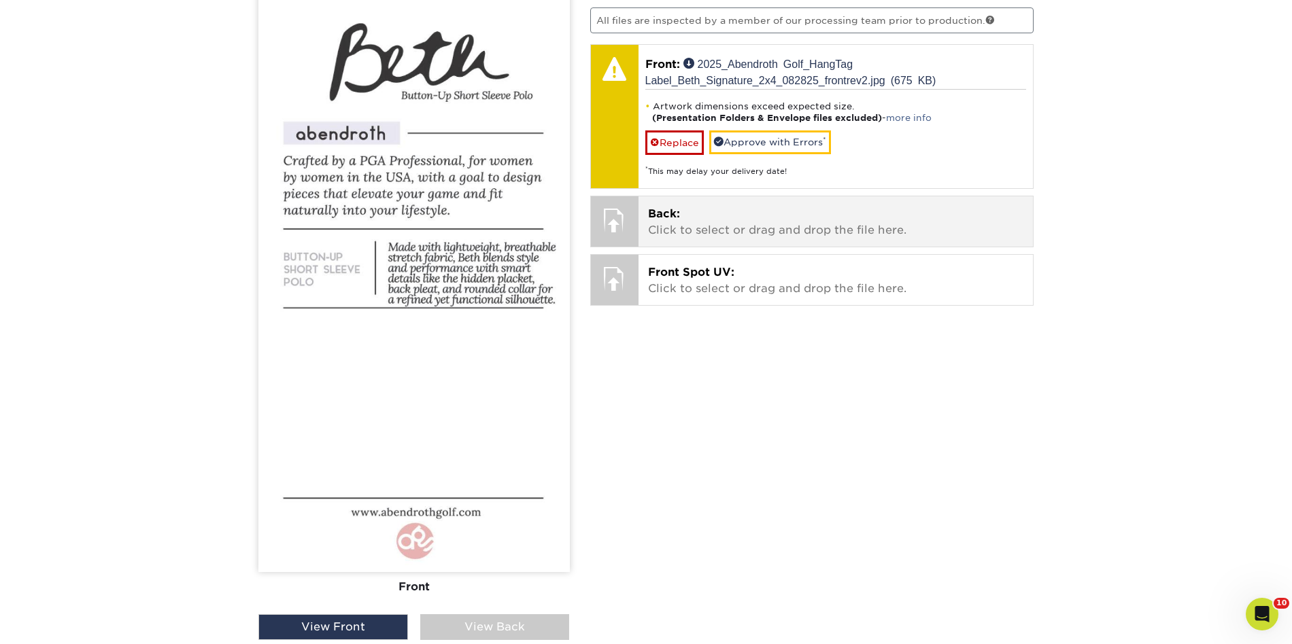
click at [806, 218] on p "Back: Click to select or drag and drop the file here." at bounding box center [836, 222] width 376 height 33
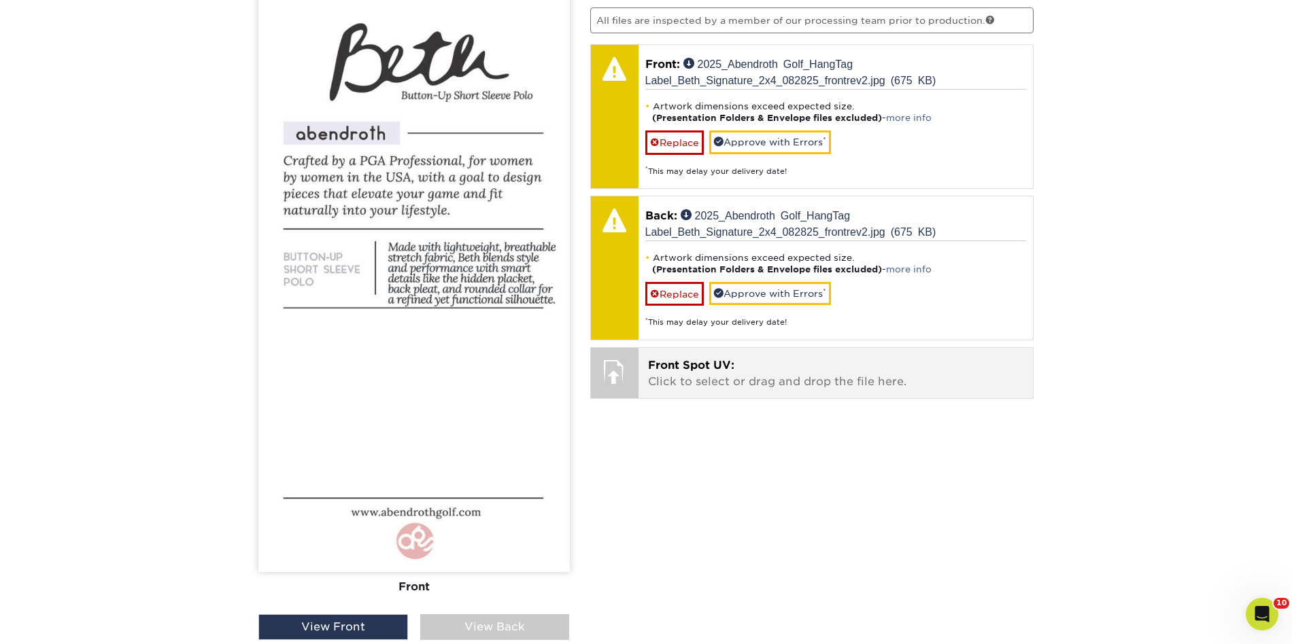
click at [691, 373] on p "Front Spot UV: Click to select or drag and drop the file here." at bounding box center [836, 374] width 376 height 33
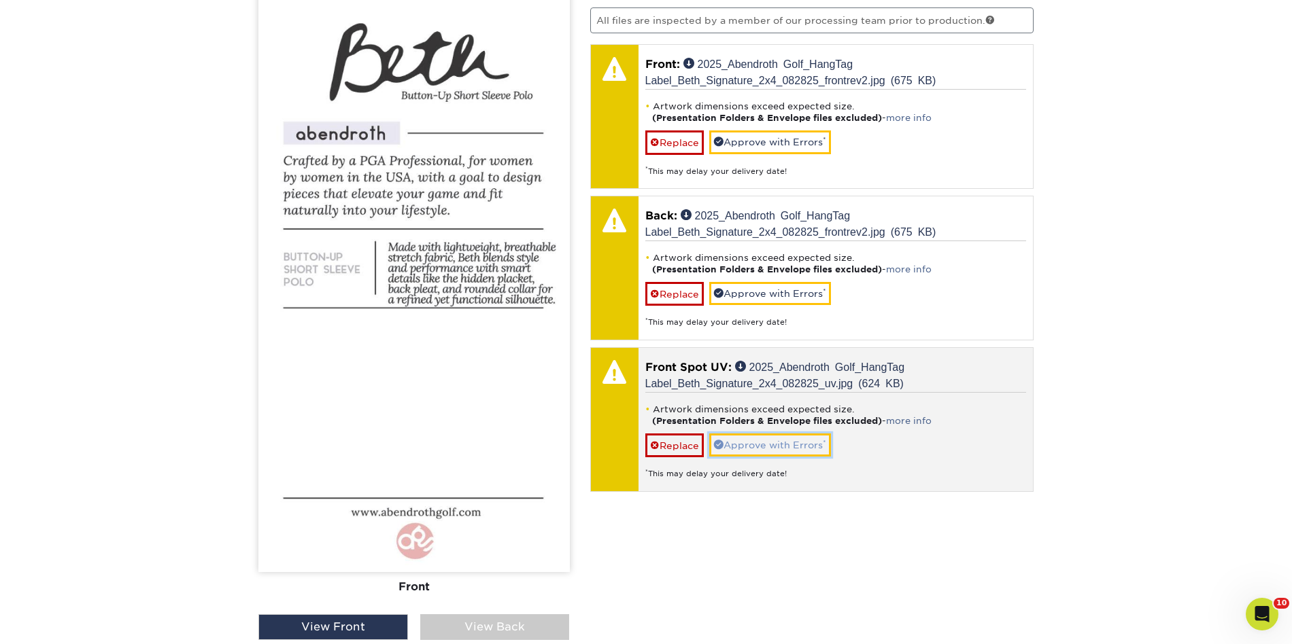
click at [807, 445] on link "Approve with Errors *" at bounding box center [770, 445] width 122 height 23
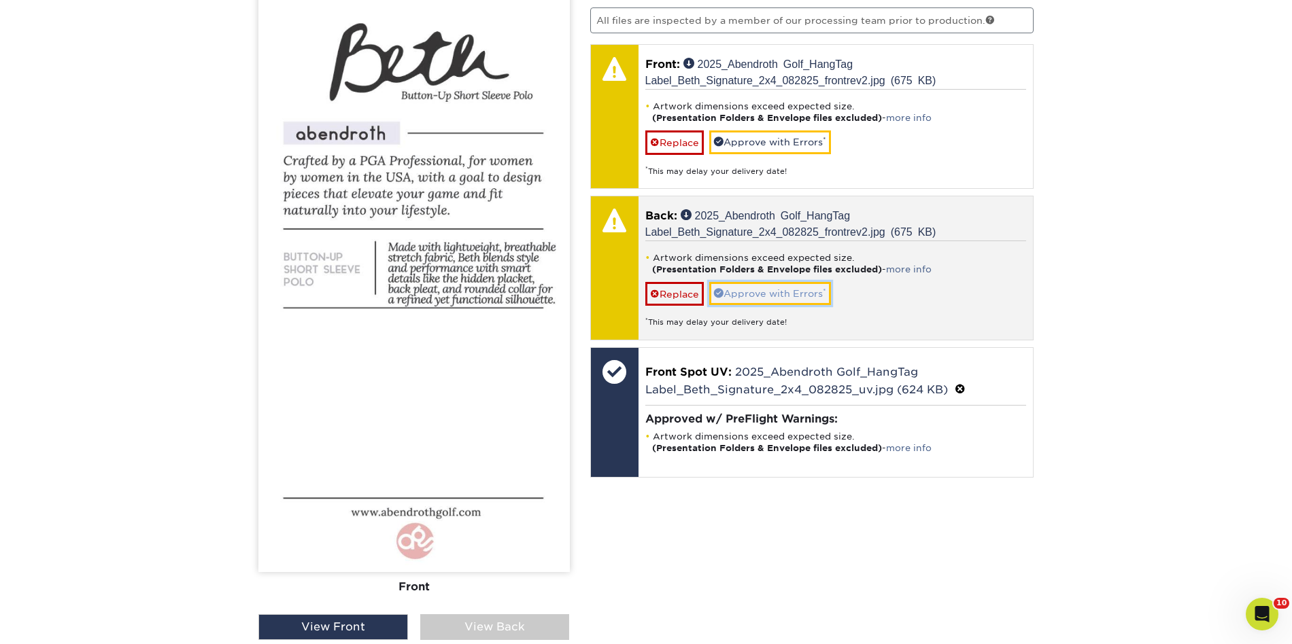
click at [770, 294] on link "Approve with Errors *" at bounding box center [770, 293] width 122 height 23
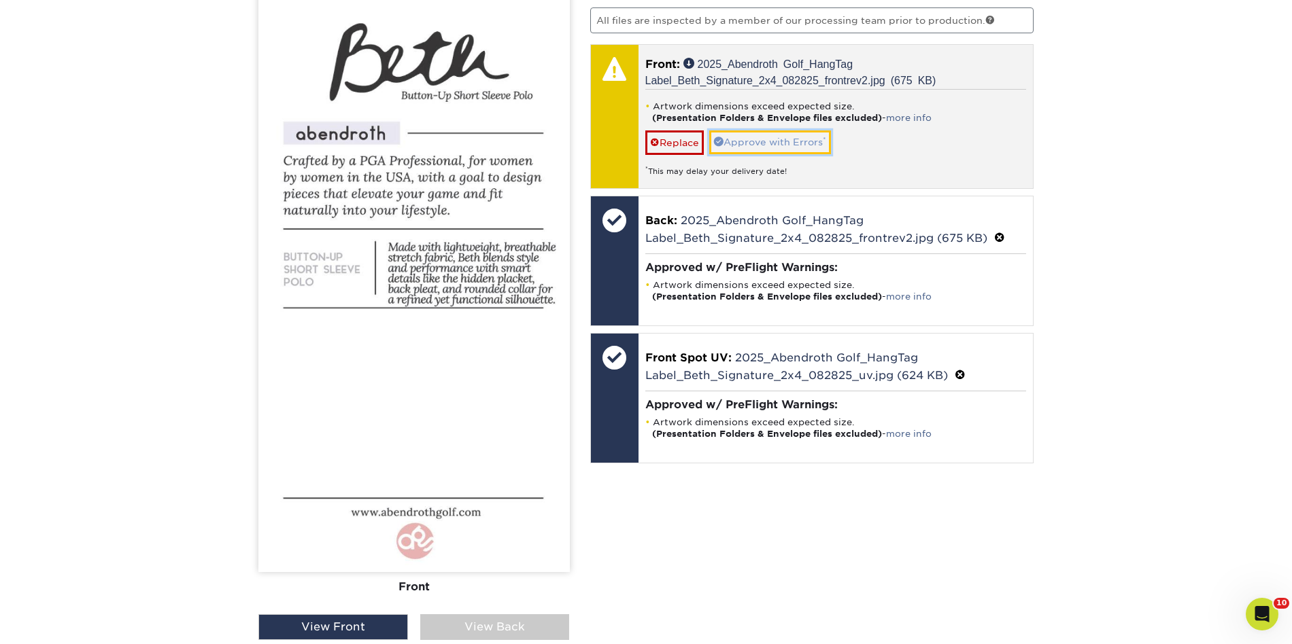
click at [778, 138] on link "Approve with Errors *" at bounding box center [770, 142] width 122 height 23
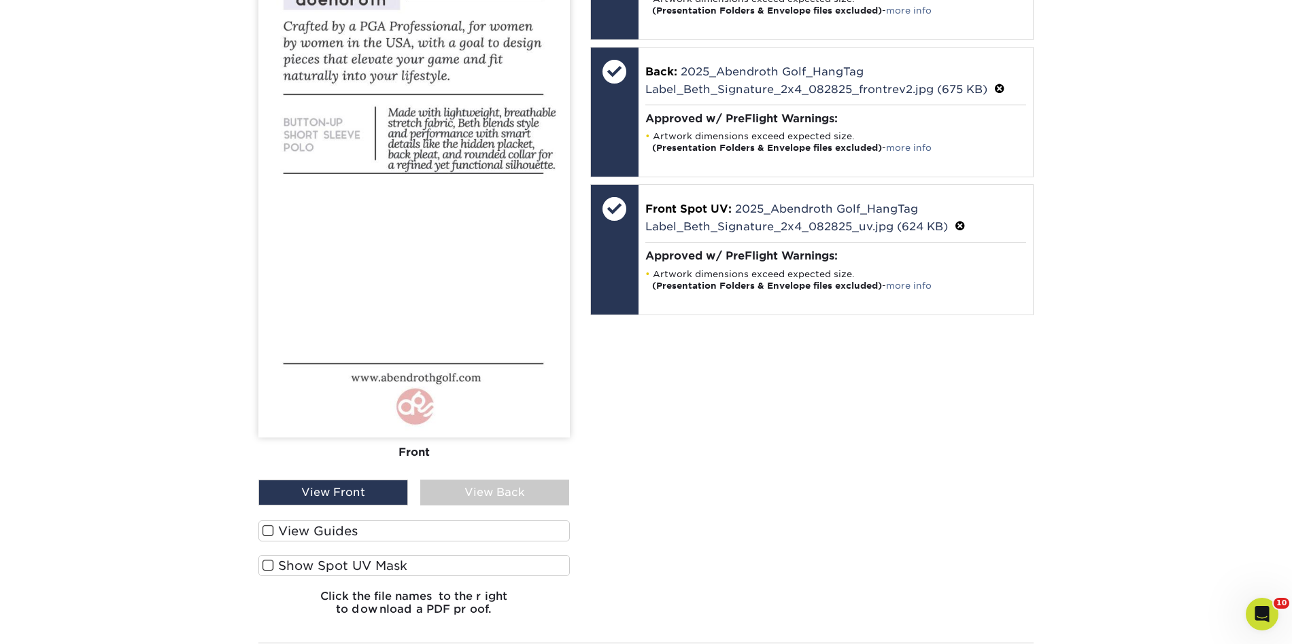
scroll to position [1022, 0]
click at [370, 494] on div "View Front" at bounding box center [333, 494] width 150 height 26
click at [480, 487] on div "View Back" at bounding box center [495, 494] width 150 height 26
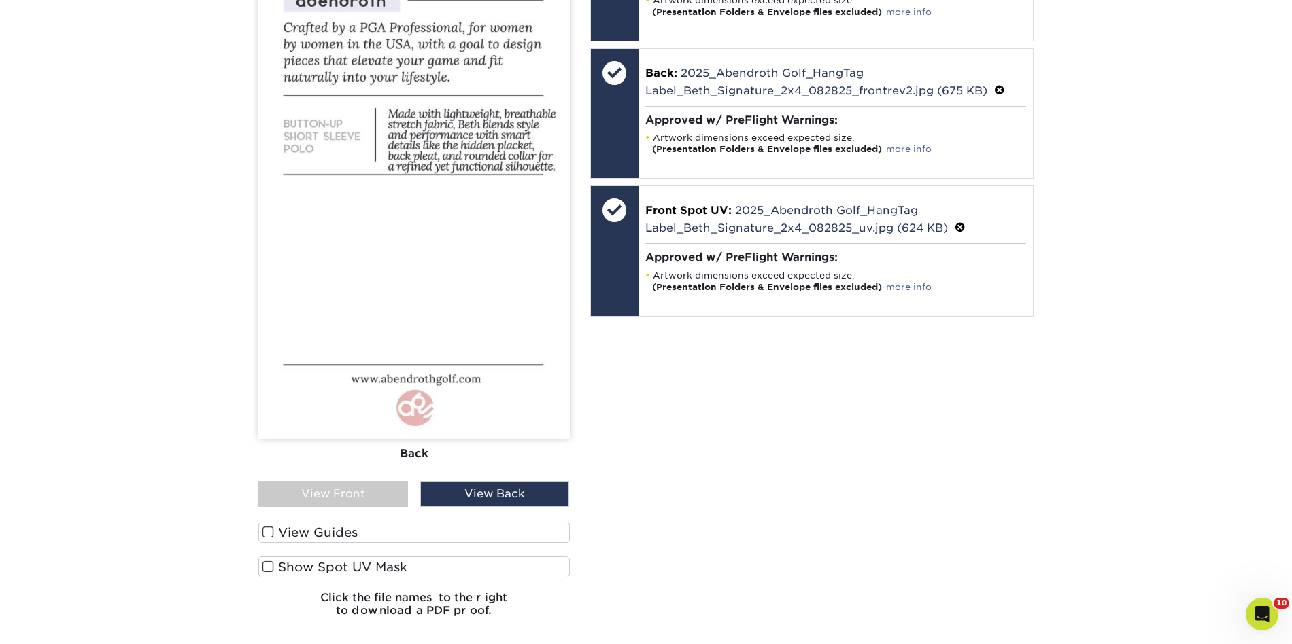
click at [356, 496] on div "View Front" at bounding box center [333, 494] width 150 height 26
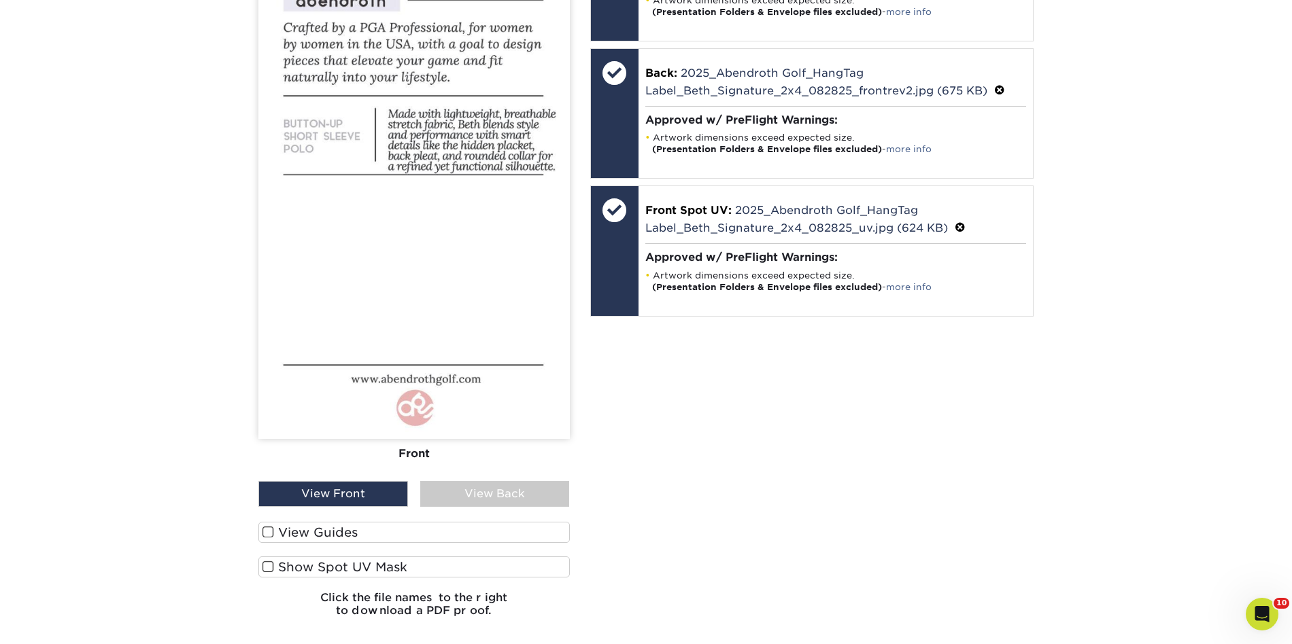
click at [293, 566] on label "Show Spot UV Mask" at bounding box center [413, 567] width 311 height 21
click at [0, 0] on input "Show Spot UV Mask" at bounding box center [0, 0] width 0 height 0
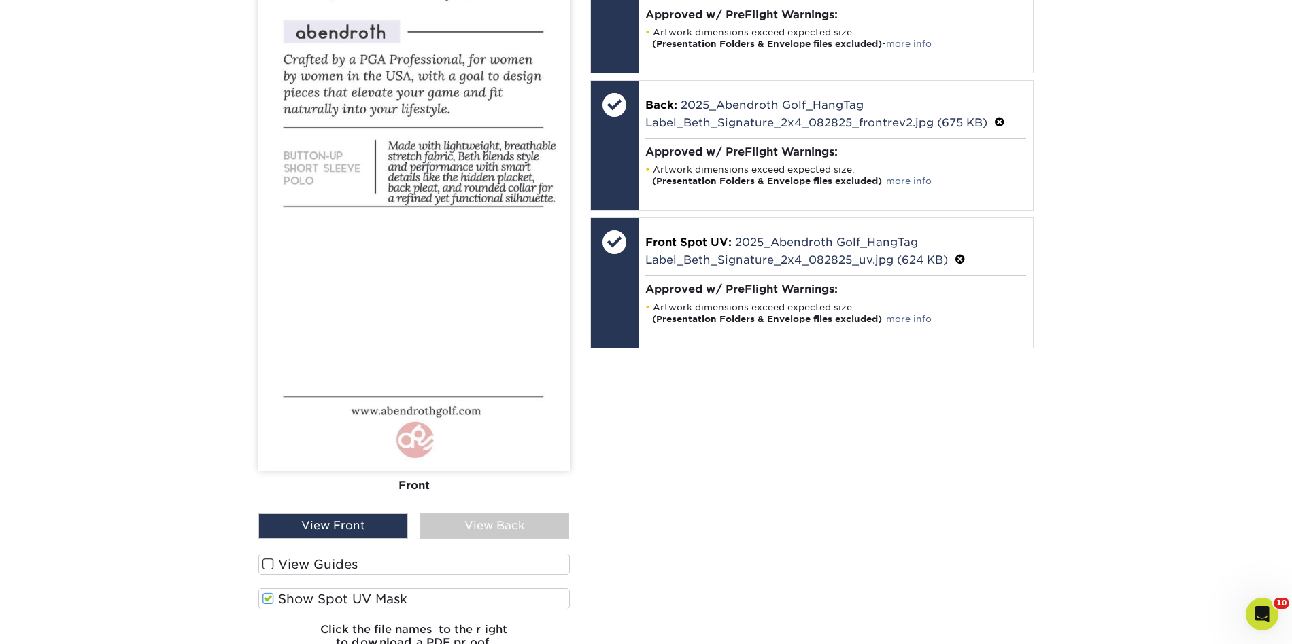
scroll to position [1015, 0]
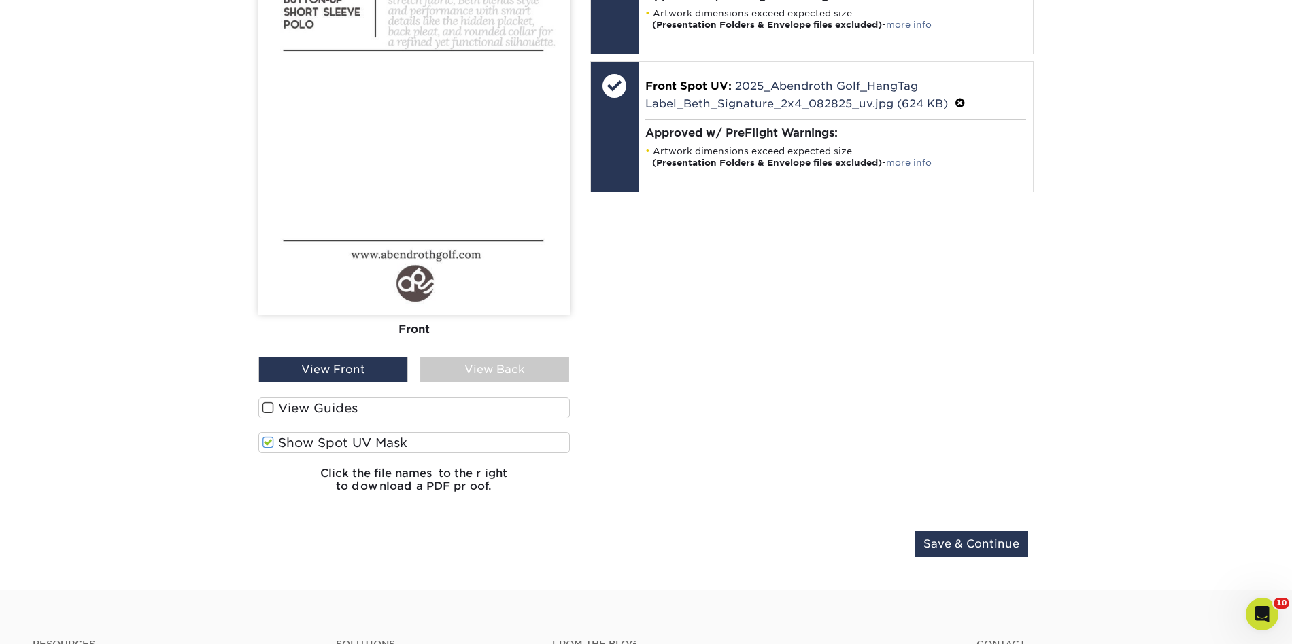
click at [498, 408] on label "View Guides" at bounding box center [413, 408] width 311 height 21
click at [0, 0] on input "View Guides" at bounding box center [0, 0] width 0 height 0
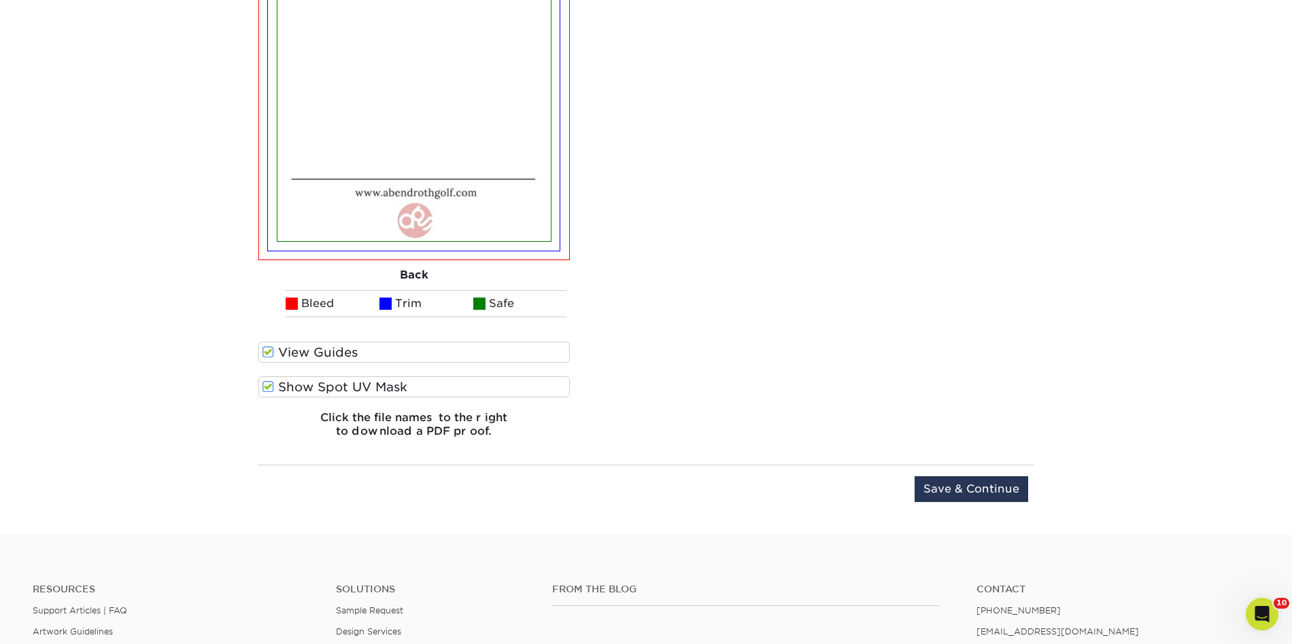
scroll to position [1835, 0]
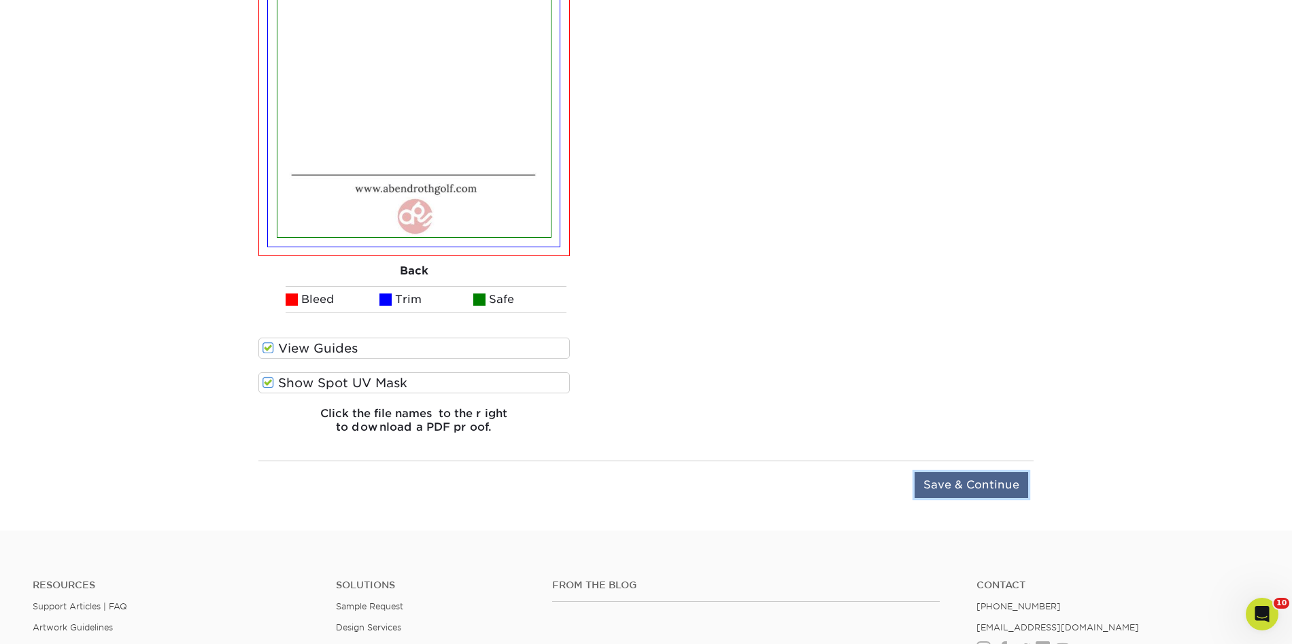
click at [958, 489] on input "Save & Continue" at bounding box center [971, 485] width 114 height 26
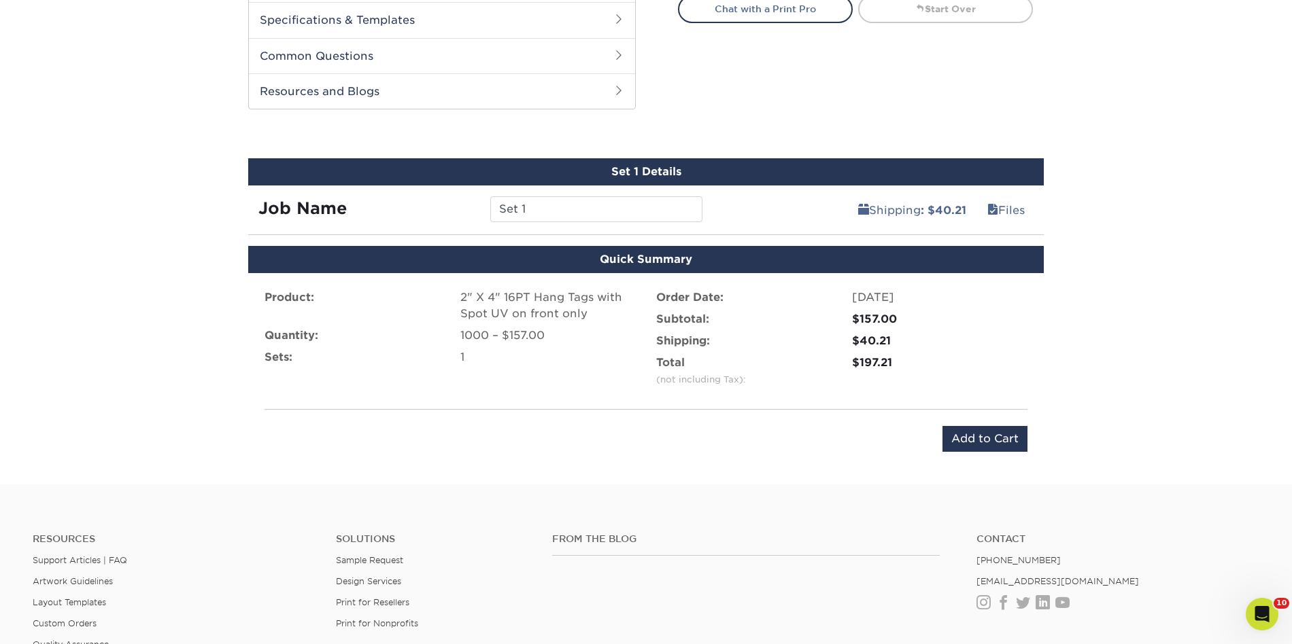
scroll to position [582, 0]
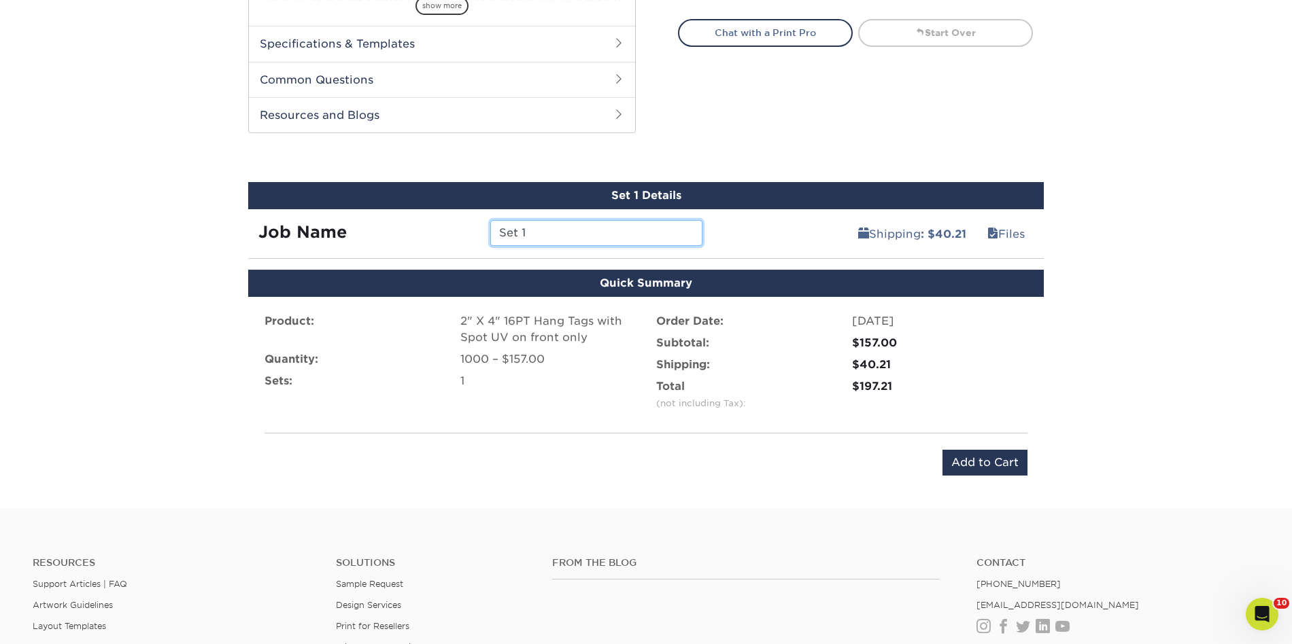
drag, startPoint x: 568, startPoint y: 235, endPoint x: 471, endPoint y: 226, distance: 96.9
click at [471, 227] on div "Job Name Set 1" at bounding box center [480, 233] width 464 height 26
type input "[PERSON_NAME]-Up Hang Tags"
click at [1003, 466] on input "Add to Cart" at bounding box center [984, 463] width 85 height 26
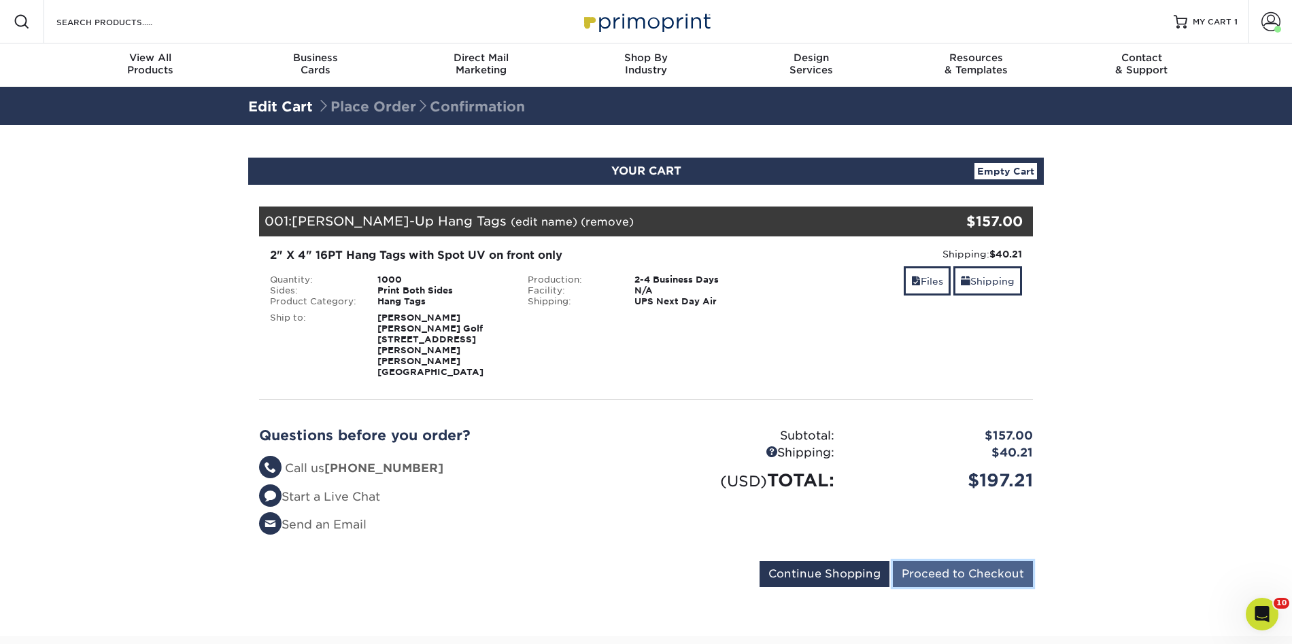
click at [971, 562] on input "Proceed to Checkout" at bounding box center [963, 575] width 140 height 26
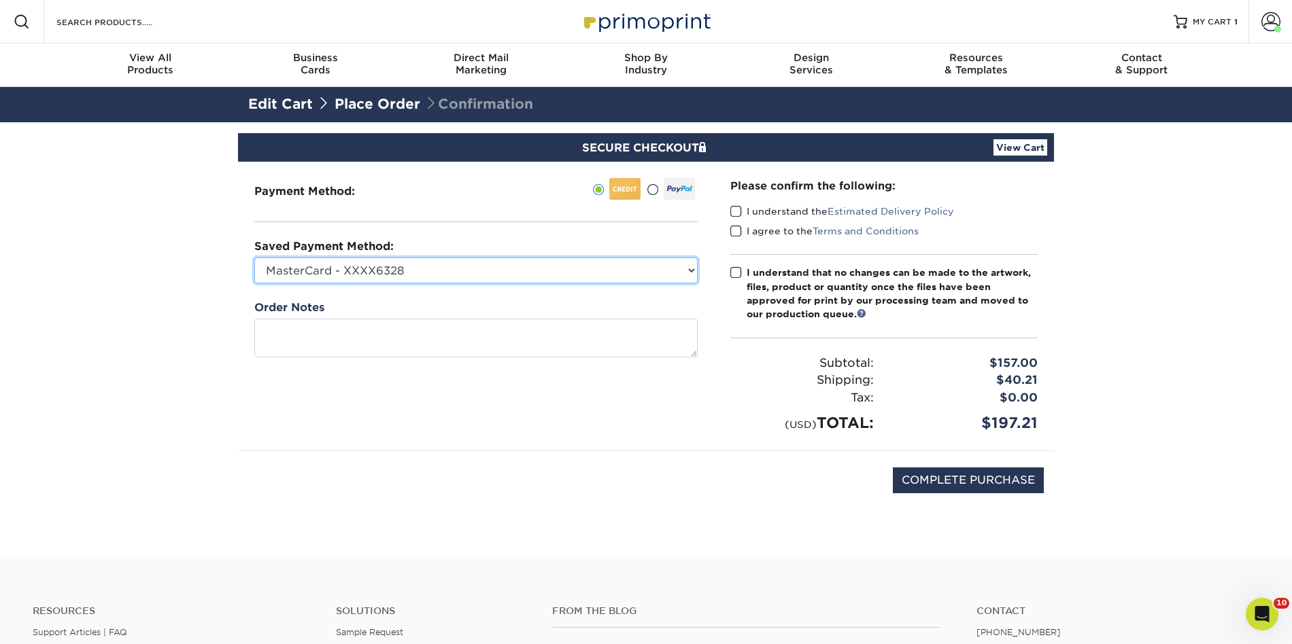
click at [640, 268] on select "MasterCard - XXXX6328 American Express - XXXX1004 New Credit Card" at bounding box center [475, 271] width 443 height 26
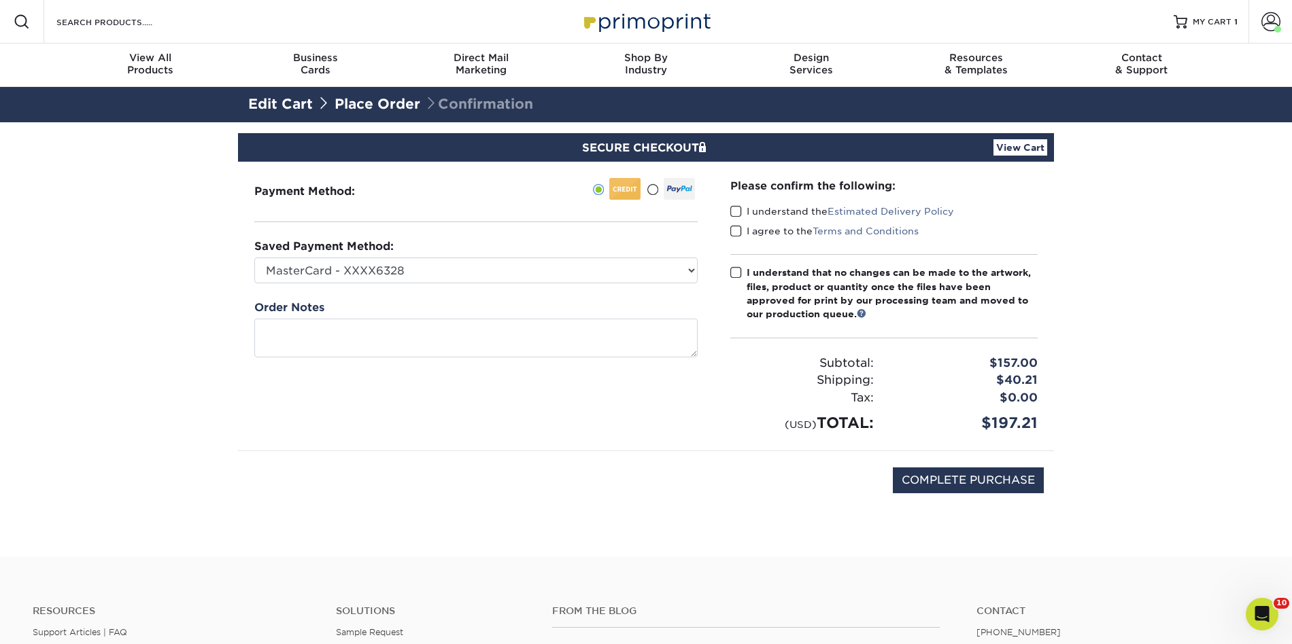
click at [656, 188] on span at bounding box center [652, 190] width 12 height 13
click at [0, 0] on input "radio" at bounding box center [0, 0] width 0 height 0
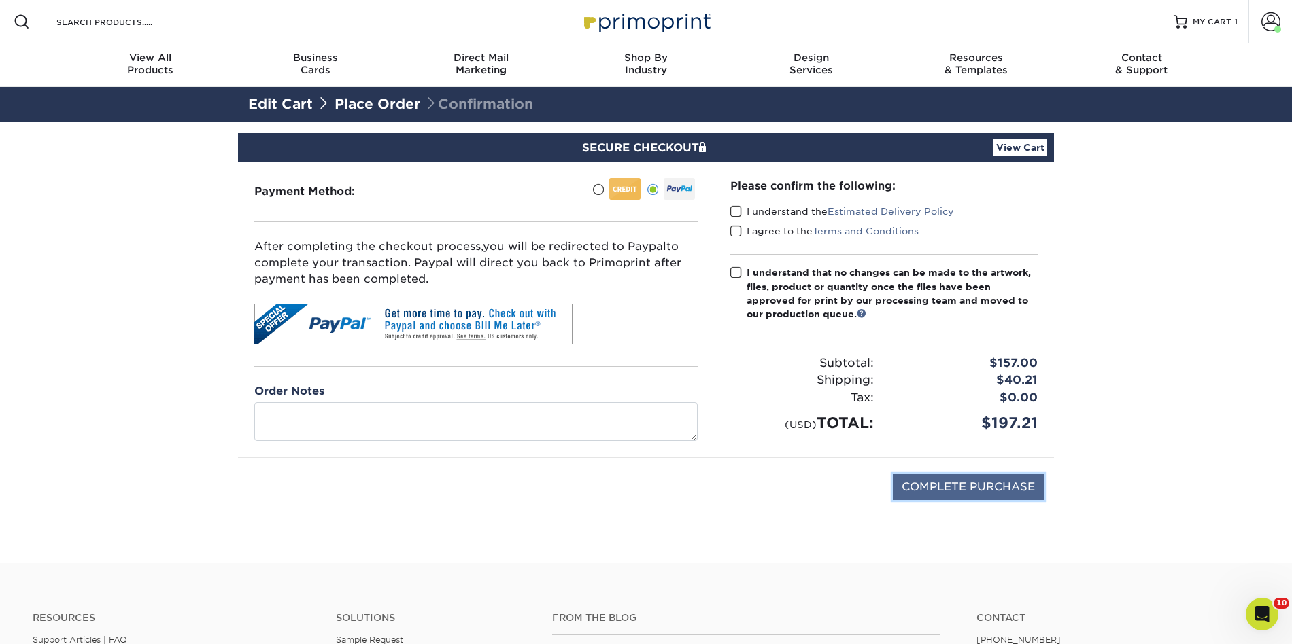
click at [950, 486] on input "COMPLETE PURCHASE" at bounding box center [968, 488] width 151 height 26
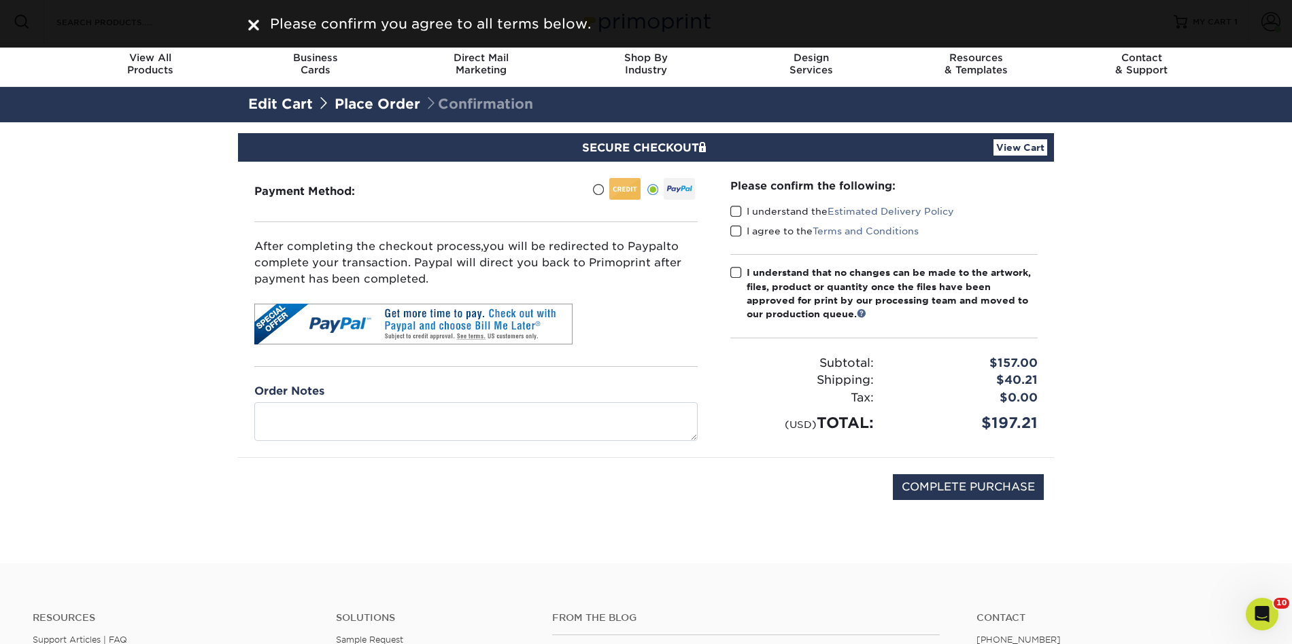
click at [738, 209] on span at bounding box center [736, 211] width 12 height 13
click at [0, 0] on input "I understand the Estimated Delivery Policy" at bounding box center [0, 0] width 0 height 0
click at [736, 232] on span at bounding box center [736, 231] width 12 height 13
click at [0, 0] on input "I agree to the Terms and Conditions" at bounding box center [0, 0] width 0 height 0
click at [736, 271] on span at bounding box center [736, 272] width 12 height 13
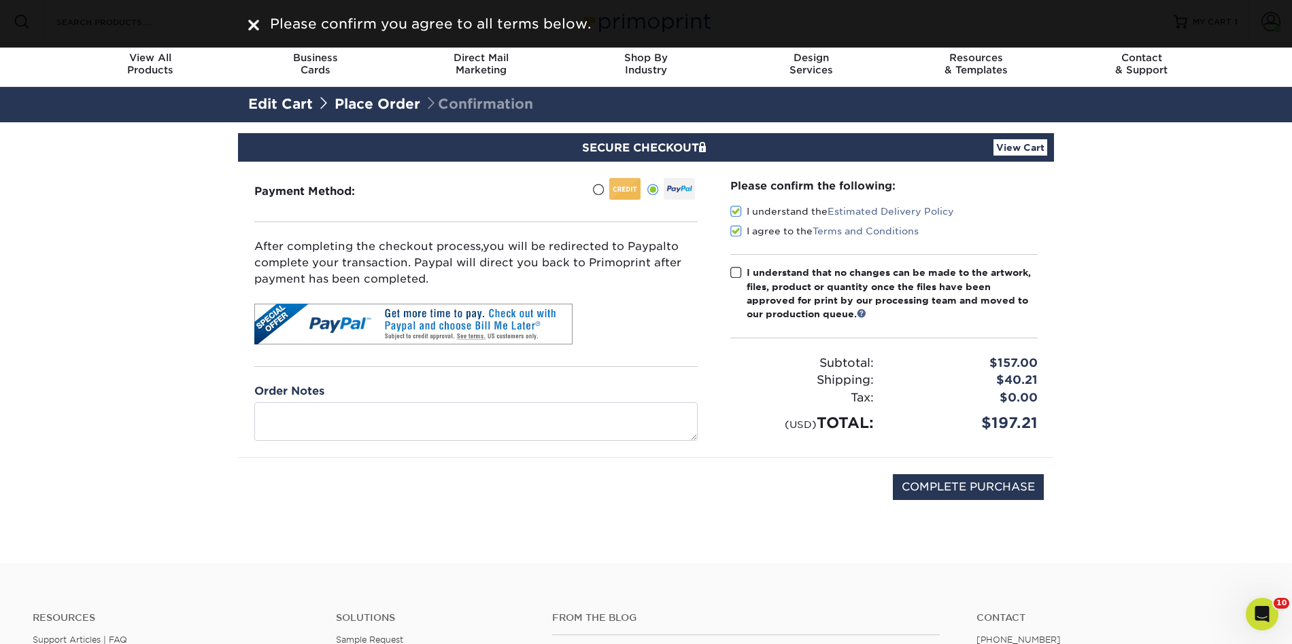
click at [0, 0] on input "I understand that no changes can be made to the artwork, files, product or quan…" at bounding box center [0, 0] width 0 height 0
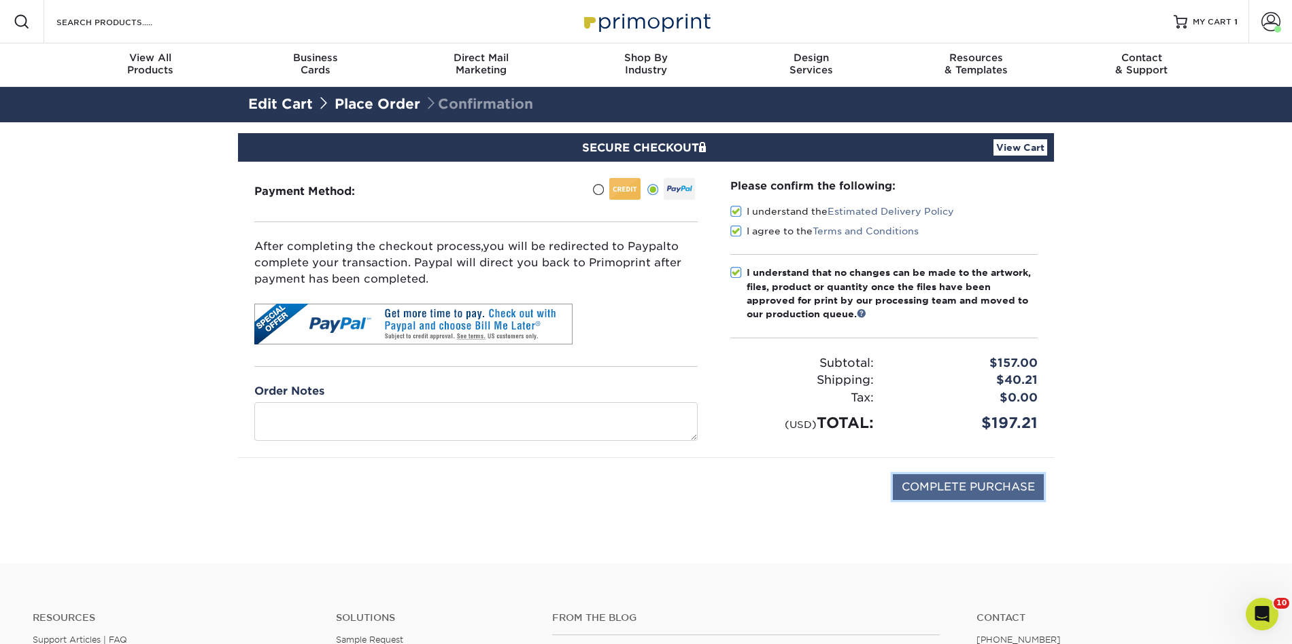
click at [937, 493] on input "COMPLETE PURCHASE" at bounding box center [968, 488] width 151 height 26
type input "PROCESSING, PLEASE WAIT..."
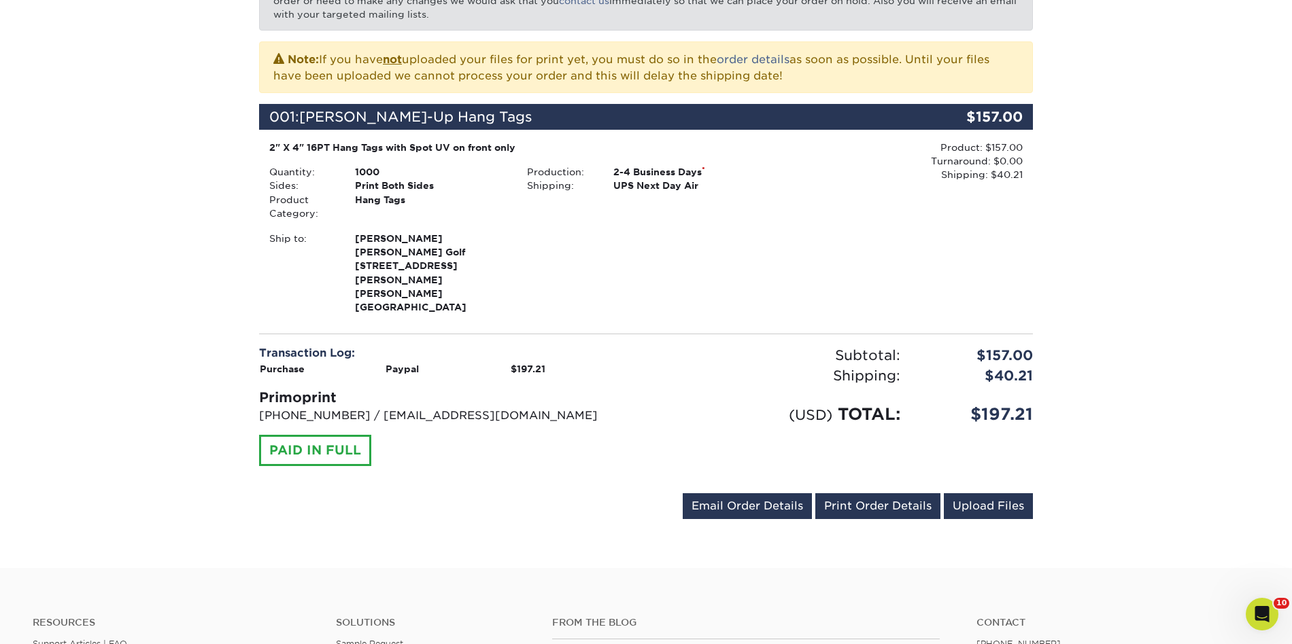
scroll to position [282, 0]
